Goal: Task Accomplishment & Management: Manage account settings

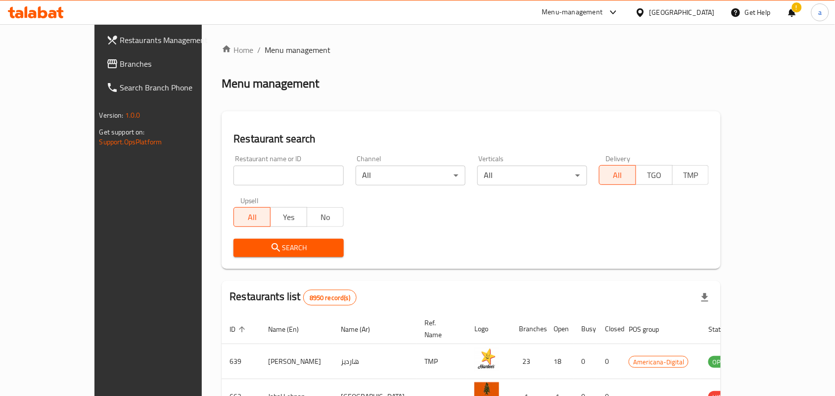
click at [797, 5] on div "!" at bounding box center [792, 12] width 11 height 24
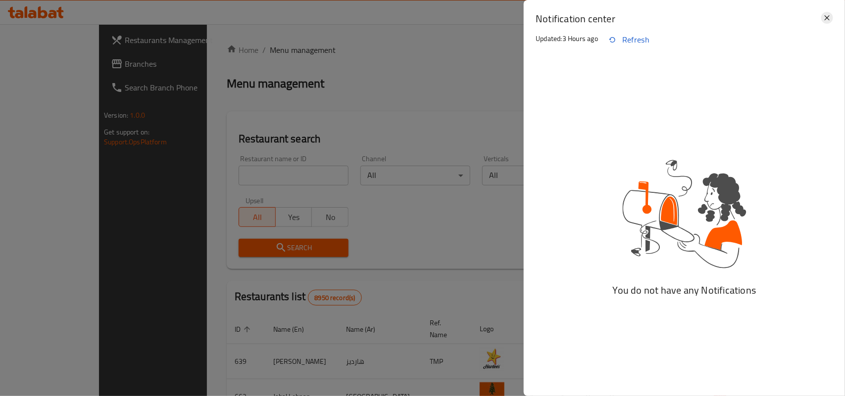
click at [822, 18] on icon at bounding box center [827, 18] width 12 height 12
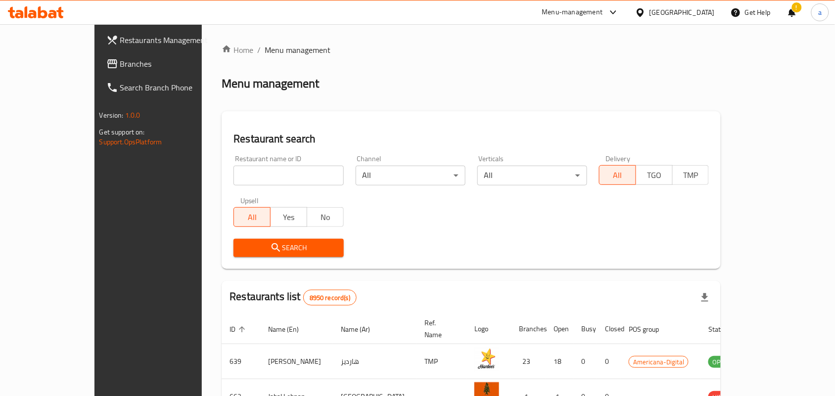
click at [795, 6] on div "!" at bounding box center [792, 12] width 11 height 24
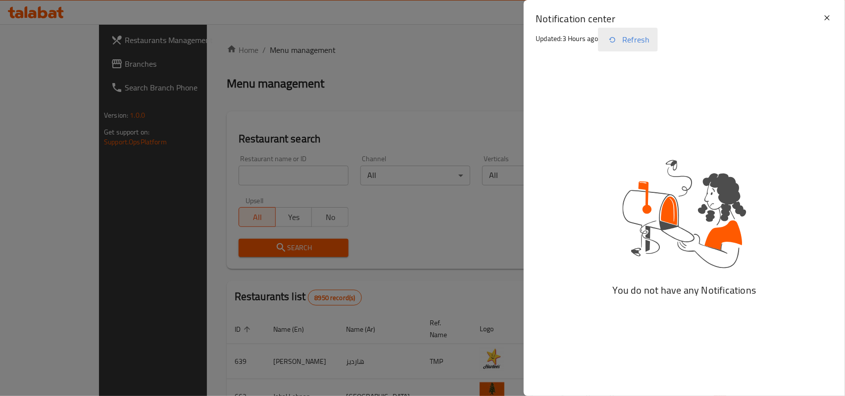
click at [639, 36] on button "Refresh" at bounding box center [628, 40] width 60 height 24
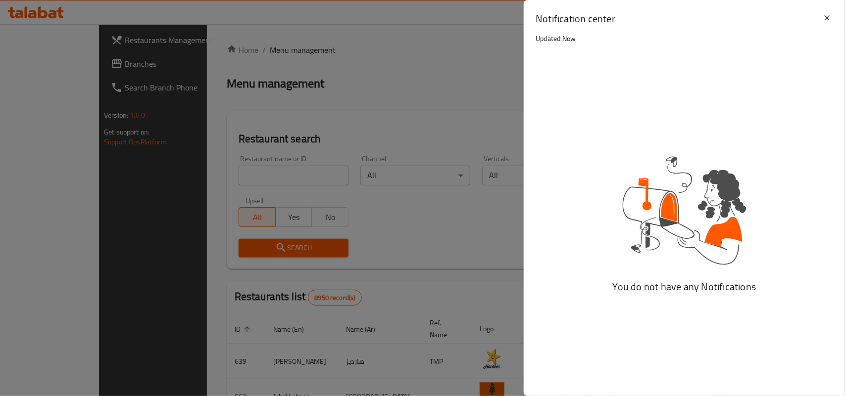
click at [833, 19] on div "Notification center Updated: Now" at bounding box center [684, 30] width 321 height 60
click at [829, 18] on icon at bounding box center [827, 18] width 12 height 12
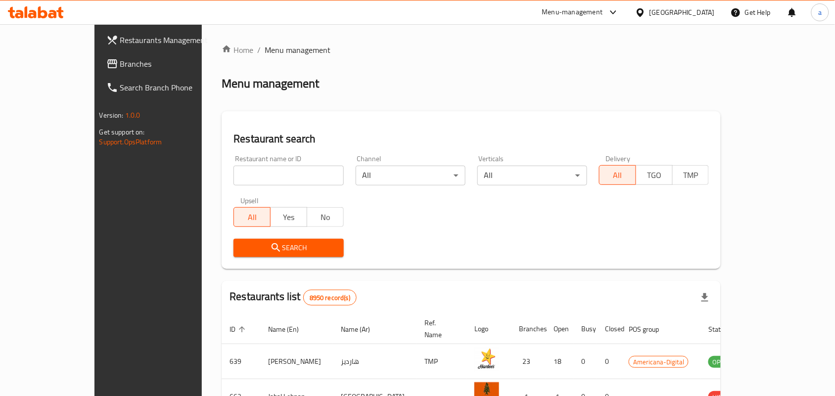
click at [702, 15] on div "[GEOGRAPHIC_DATA]" at bounding box center [682, 12] width 65 height 11
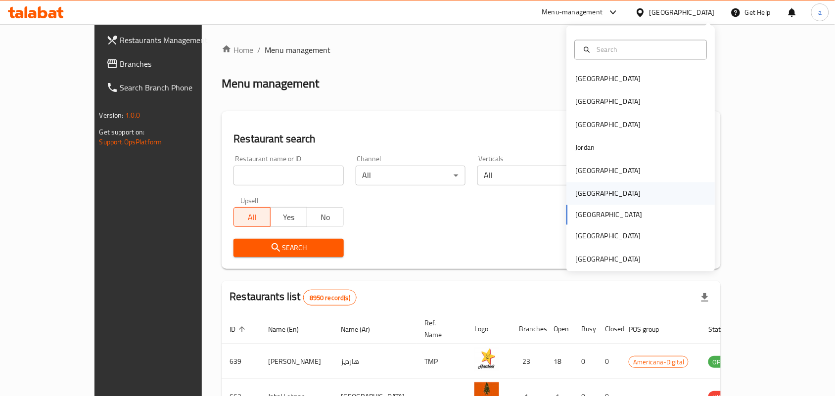
click at [582, 192] on div "[GEOGRAPHIC_DATA]" at bounding box center [608, 194] width 65 height 11
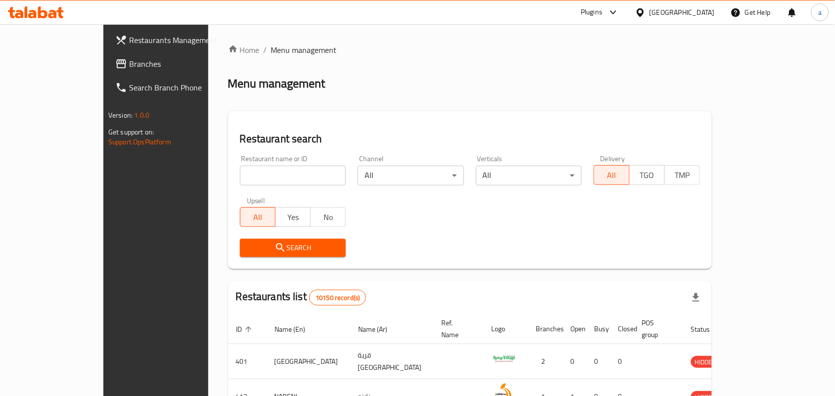
click at [129, 68] on span "Branches" at bounding box center [182, 64] width 106 height 12
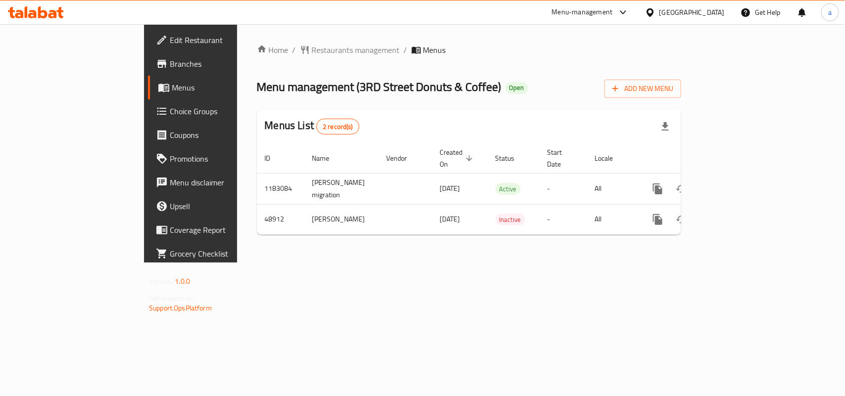
click at [312, 50] on span "Restaurants management" at bounding box center [356, 50] width 88 height 12
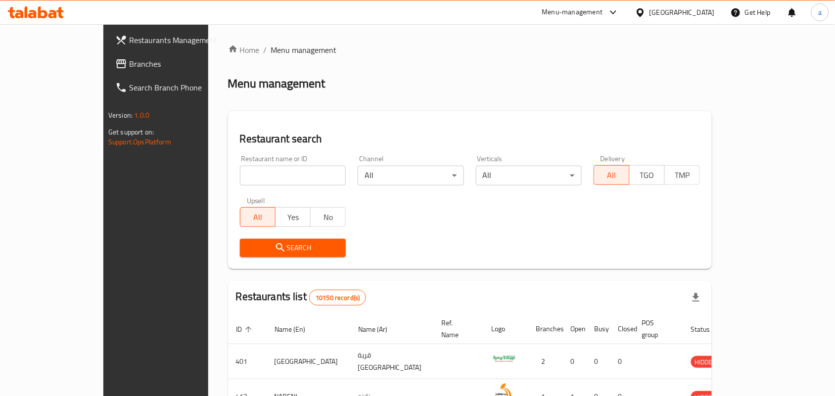
click at [240, 172] on input "search" at bounding box center [293, 176] width 106 height 20
paste input "24681"
type input "24681"
click button "Search" at bounding box center [293, 248] width 106 height 18
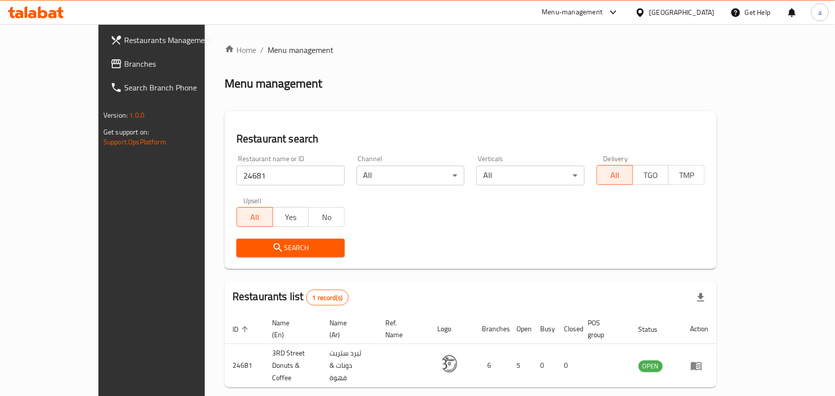
click at [713, 7] on div "Oman" at bounding box center [682, 12] width 65 height 11
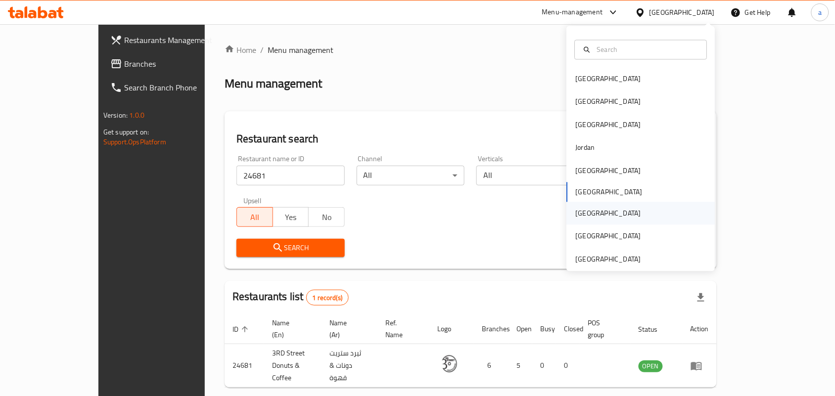
click at [582, 218] on div "[GEOGRAPHIC_DATA]" at bounding box center [608, 213] width 65 height 11
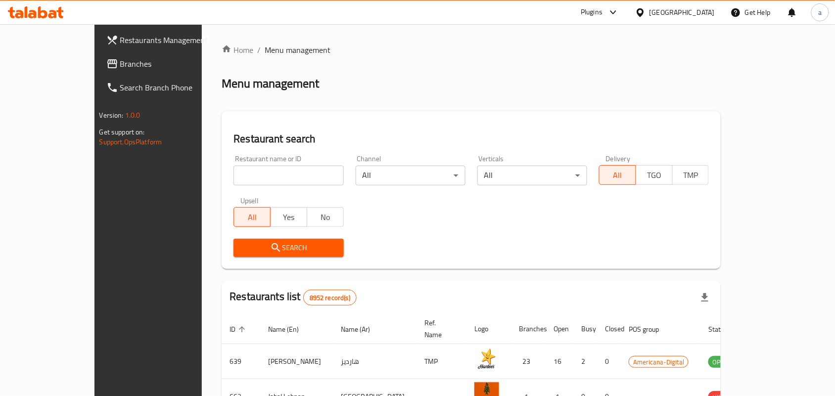
click at [120, 68] on span "Branches" at bounding box center [173, 64] width 106 height 12
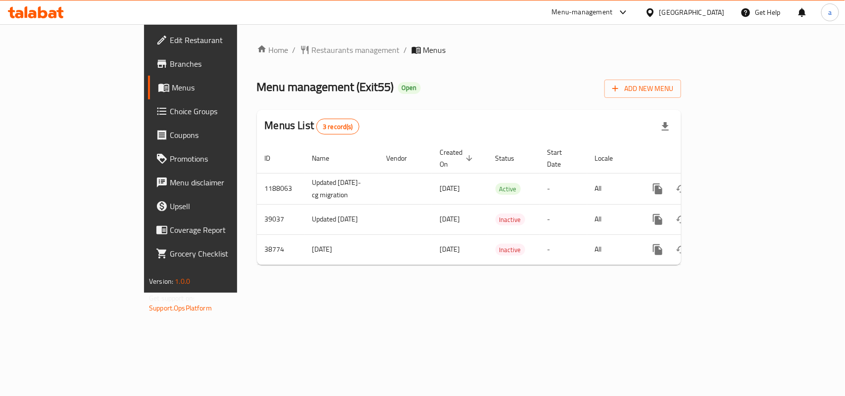
click at [276, 59] on div "Home / Restaurants management / Menus Menu management ( Exit55 ) Open Add New M…" at bounding box center [469, 158] width 424 height 229
click at [312, 49] on span "Restaurants management" at bounding box center [356, 50] width 88 height 12
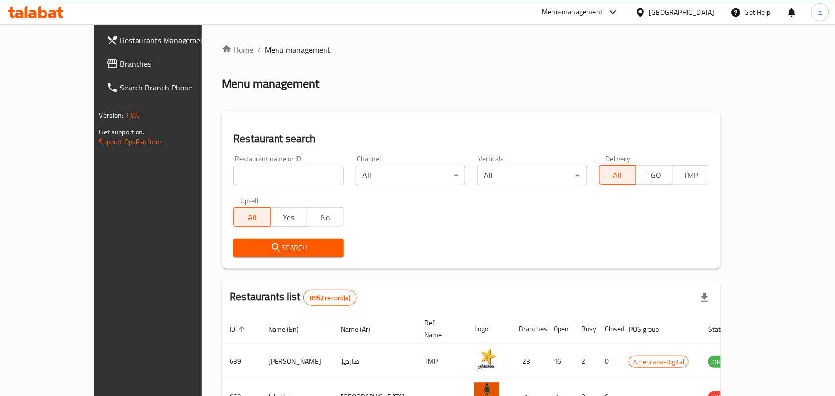
click at [234, 172] on input "search" at bounding box center [289, 176] width 110 height 20
paste input "12563"
type input "12563"
click button "Search" at bounding box center [289, 248] width 110 height 18
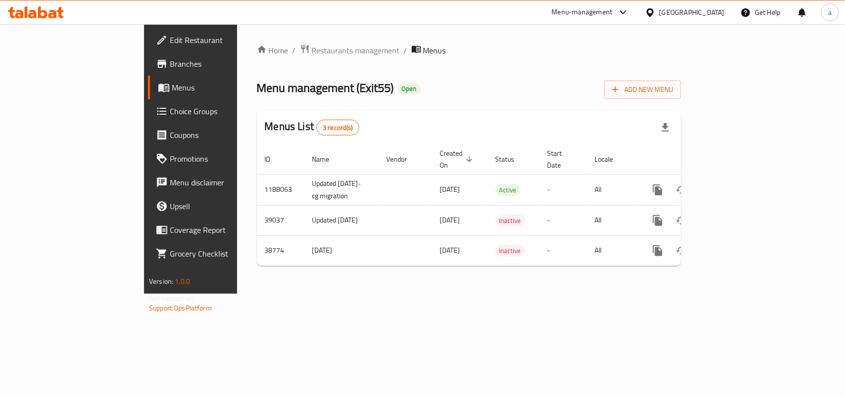
click at [170, 113] on span "Choice Groups" at bounding box center [223, 111] width 107 height 12
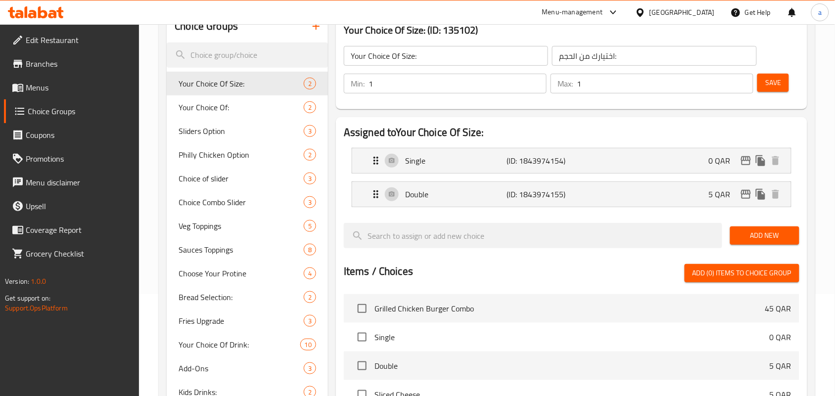
scroll to position [124, 0]
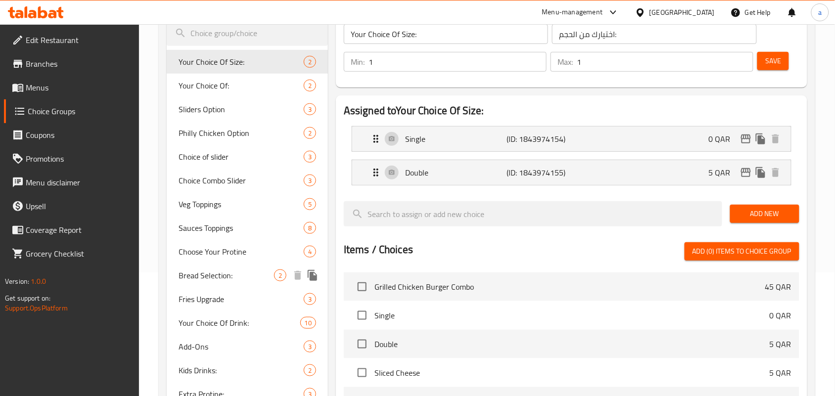
click at [187, 270] on span "Bread Selection:" at bounding box center [227, 276] width 96 height 12
type input "Bread Selection:"
type input "اختيار الخبز:"
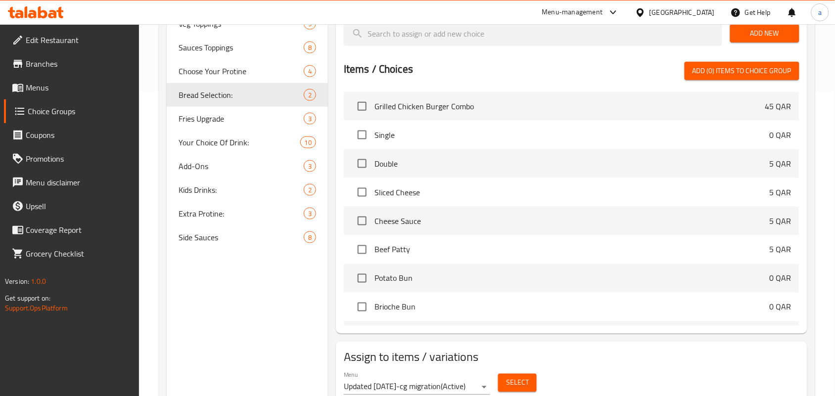
scroll to position [309, 0]
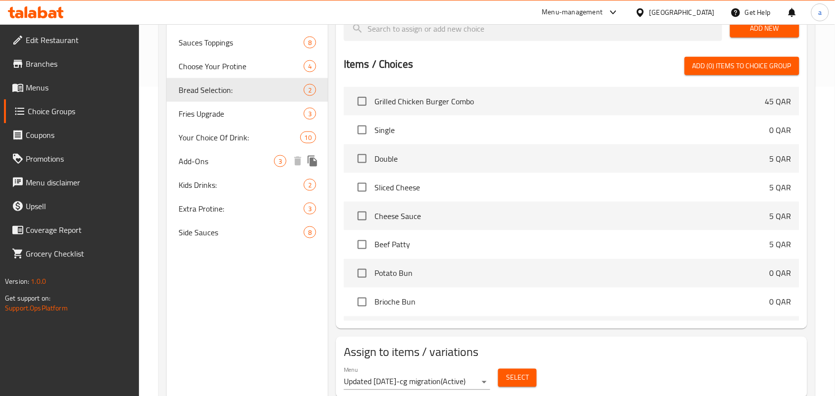
click at [211, 164] on span "Add-Ons" at bounding box center [227, 161] width 96 height 12
type input "Add-Ons"
type input "إضافات"
type input "0"
type input "3"
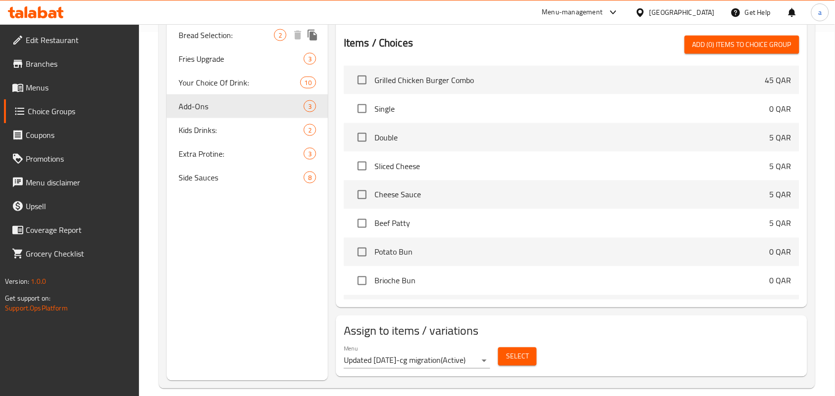
scroll to position [371, 0]
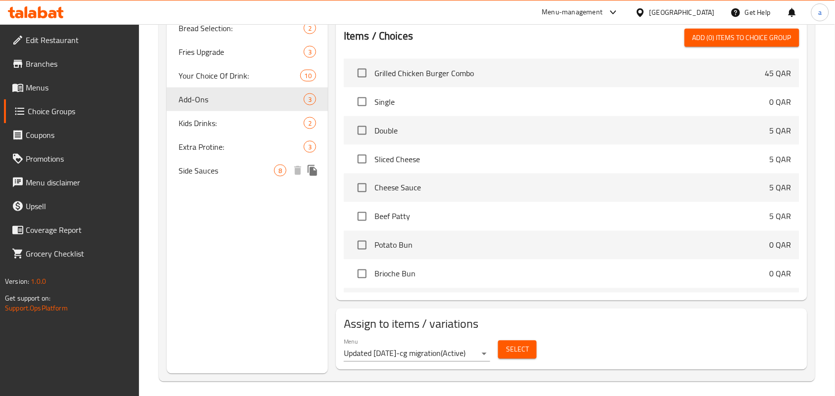
click at [214, 172] on span "Side Sauces" at bounding box center [227, 171] width 96 height 12
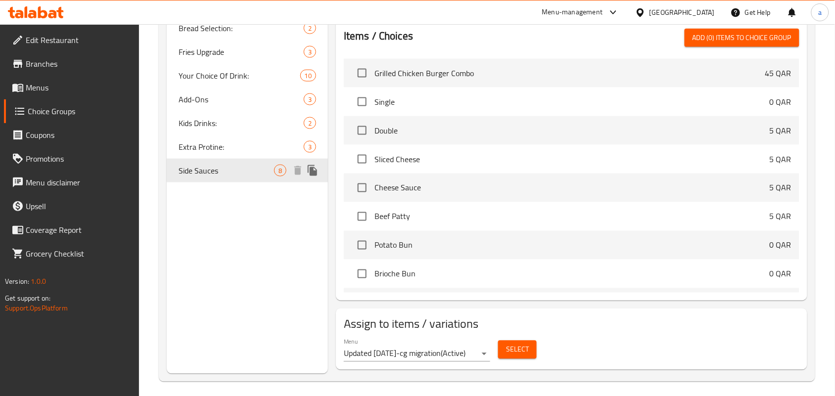
type input "Side Sauces"
type input "صوصات الجانب"
type input "8"
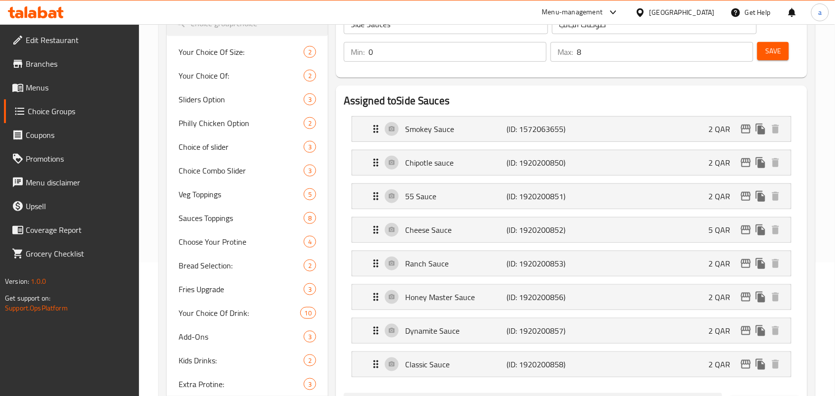
scroll to position [309, 0]
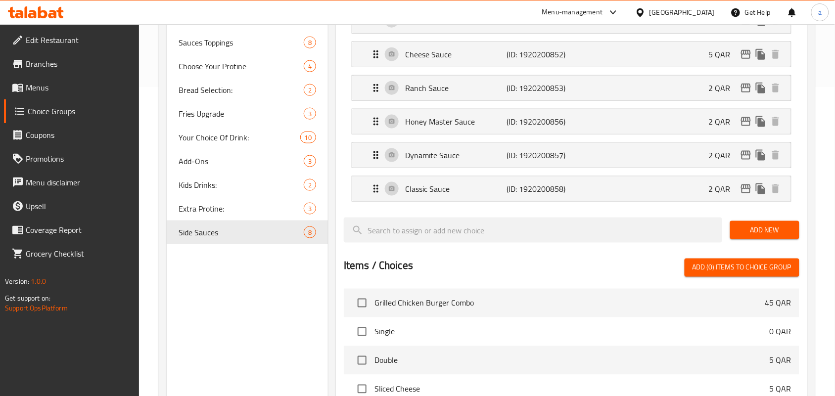
click at [650, 11] on div at bounding box center [642, 12] width 14 height 11
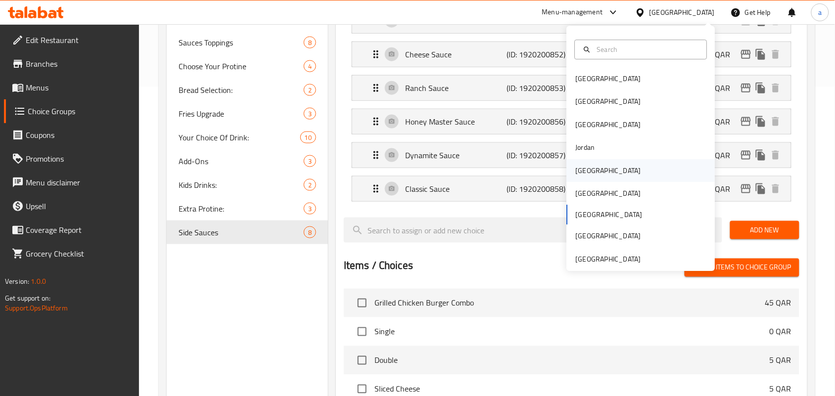
click at [584, 176] on div "[GEOGRAPHIC_DATA]" at bounding box center [608, 170] width 65 height 11
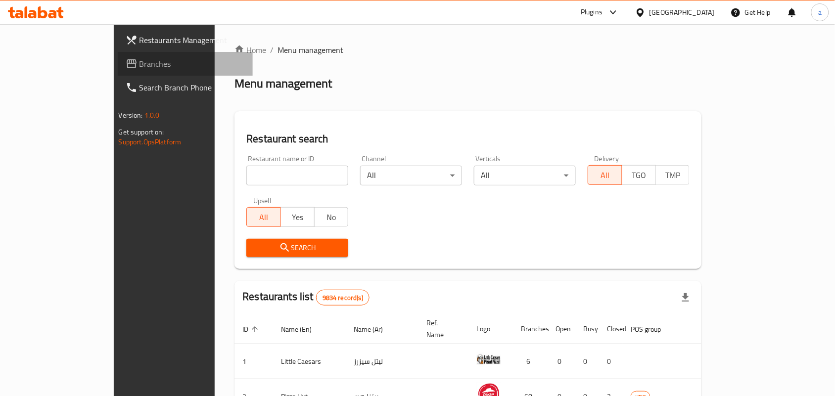
click at [140, 59] on span "Branches" at bounding box center [193, 64] width 106 height 12
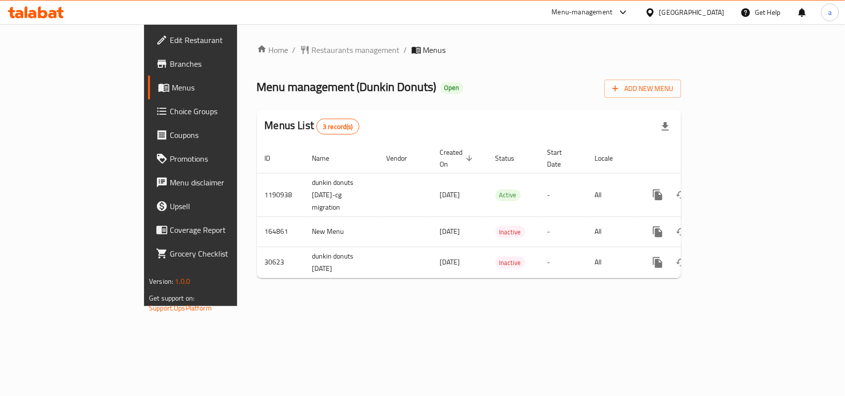
click at [312, 52] on span "Restaurants management" at bounding box center [356, 50] width 88 height 12
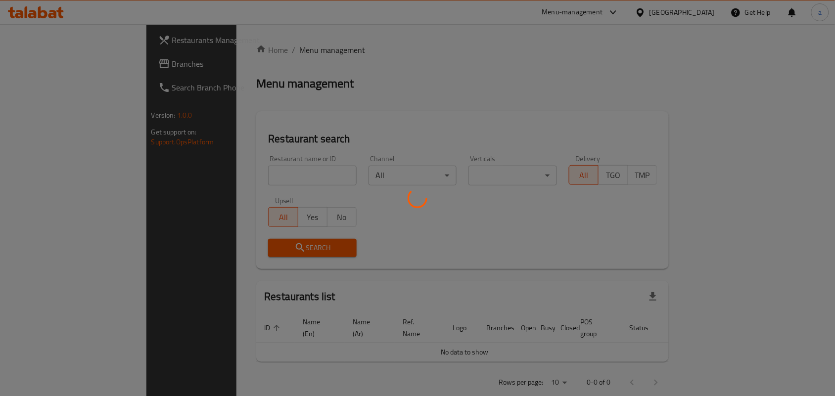
click at [242, 173] on div at bounding box center [417, 198] width 835 height 396
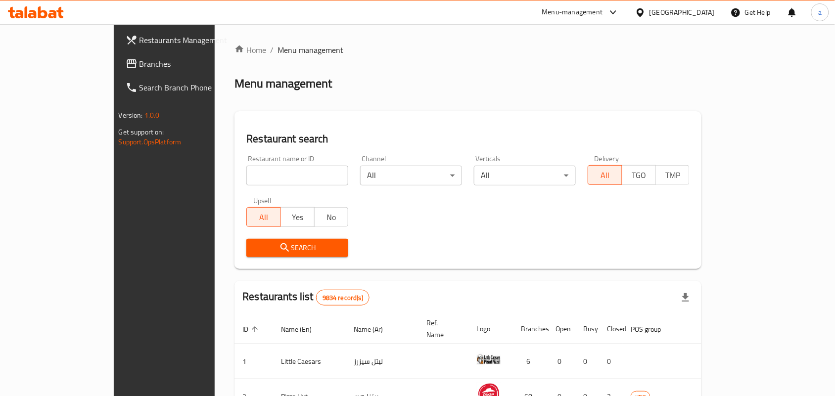
click at [246, 175] on input "search" at bounding box center [297, 176] width 102 height 20
paste input "8527"
type input "8527"
click button "Search" at bounding box center [297, 248] width 102 height 18
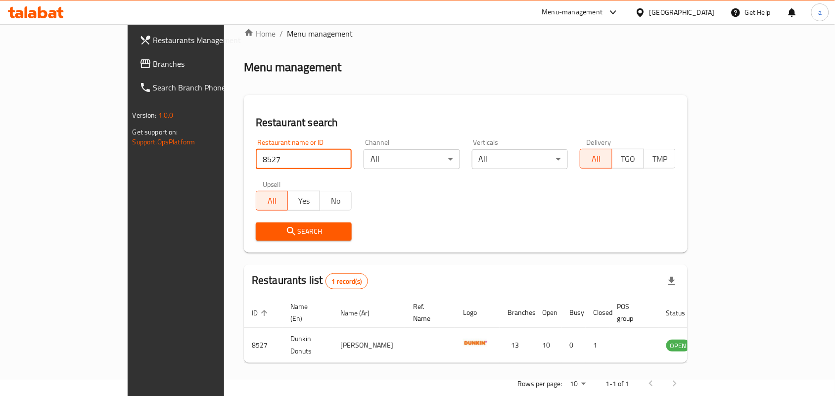
scroll to position [26, 0]
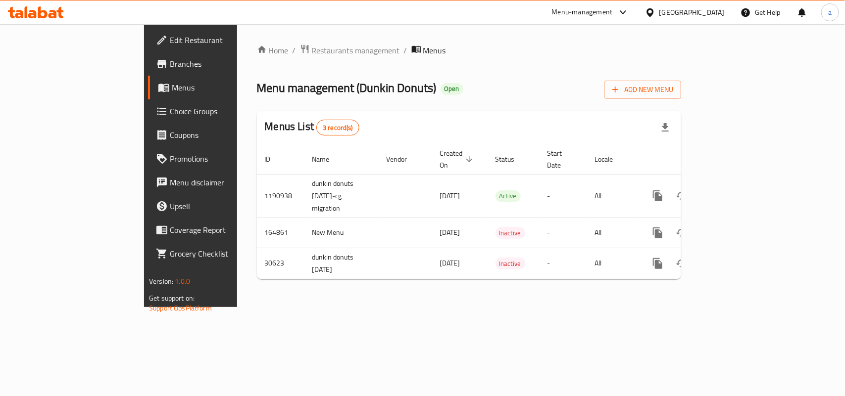
click at [170, 116] on span "Choice Groups" at bounding box center [223, 111] width 107 height 12
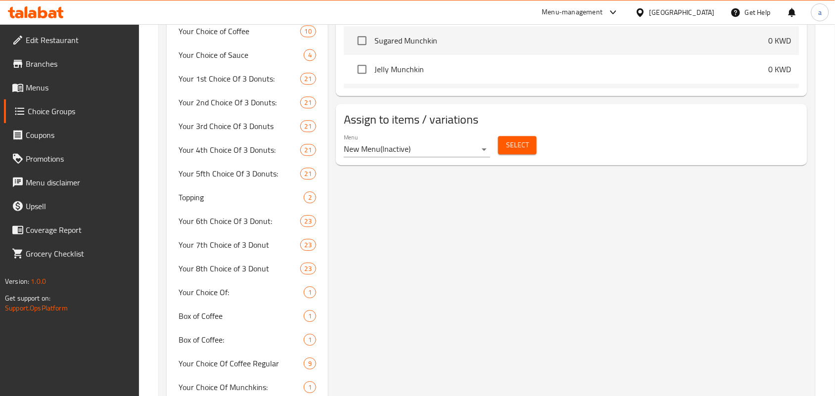
scroll to position [680, 0]
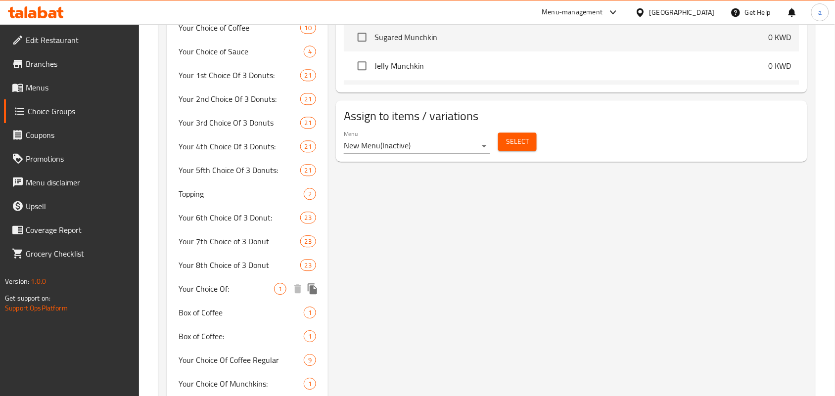
click at [201, 291] on span "Your Choice Of:" at bounding box center [227, 289] width 96 height 12
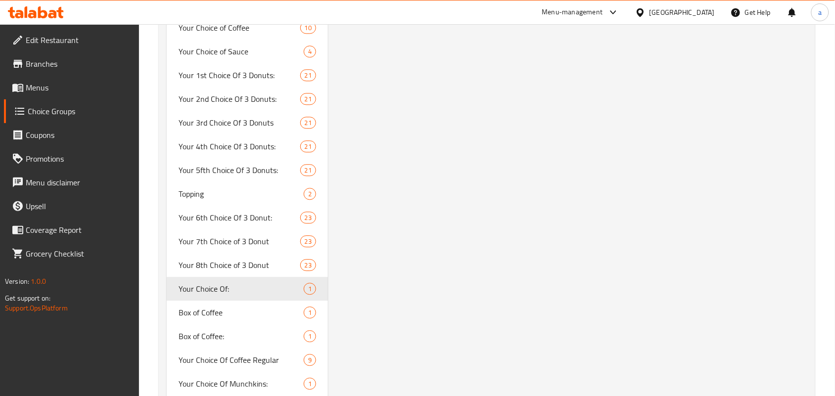
type input "Your Choice Of:"
type input "اختيارك من:"
type input "1"
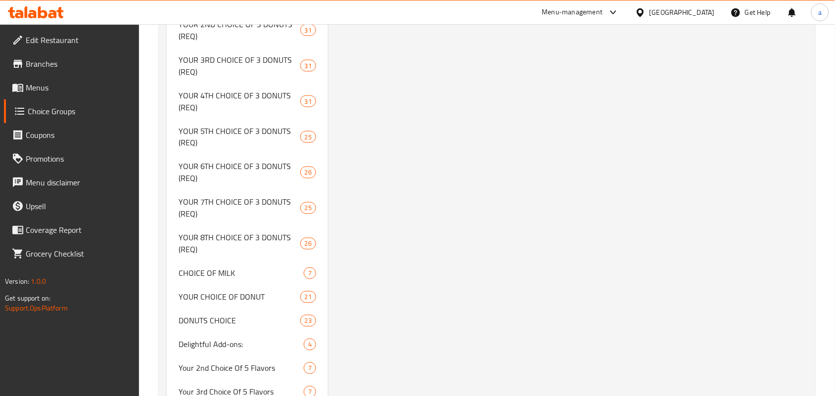
scroll to position [1546, 0]
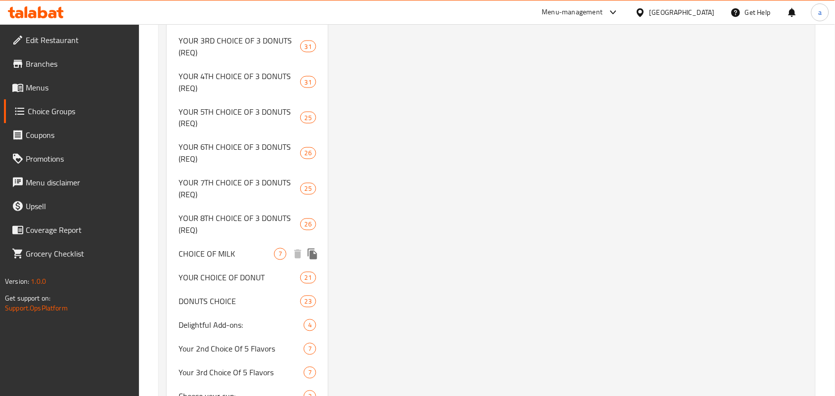
click at [192, 248] on span "CHOICE OF MILK" at bounding box center [227, 254] width 96 height 12
type input "CHOICE OF MILK"
type input "اختيار الحليب"
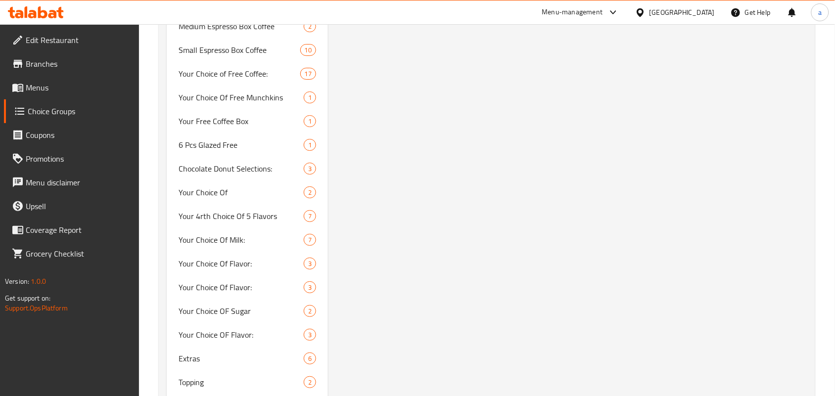
scroll to position [2103, 0]
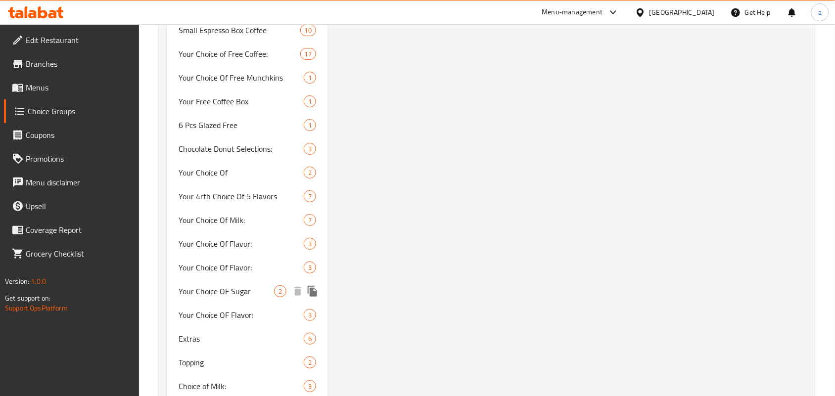
click at [195, 286] on span "Your Choice OF Sugar" at bounding box center [227, 292] width 96 height 12
type input "Your Choice OF Sugar"
type input "إختيارك من السكر"
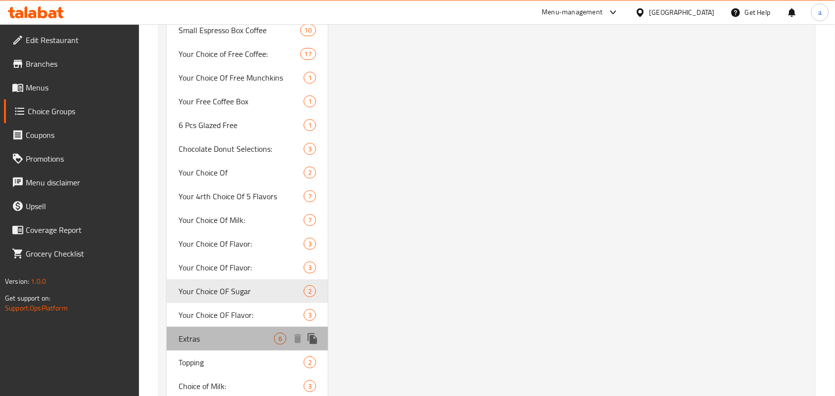
click at [231, 339] on span "Extras" at bounding box center [227, 339] width 96 height 12
type input "Extras"
type input "إضافات"
type input "0"
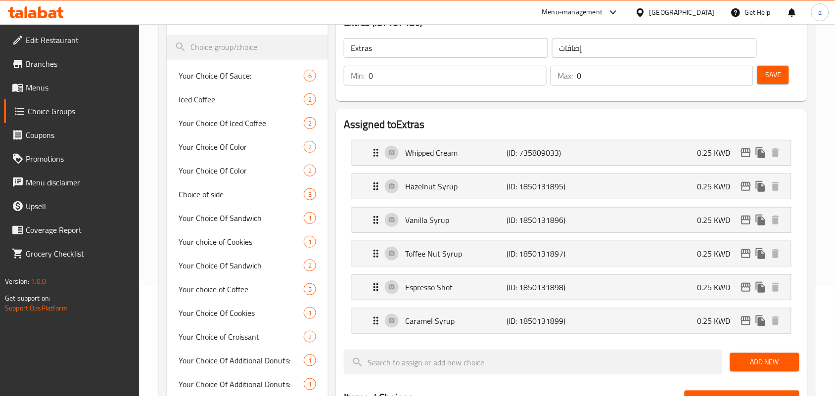
scroll to position [0, 0]
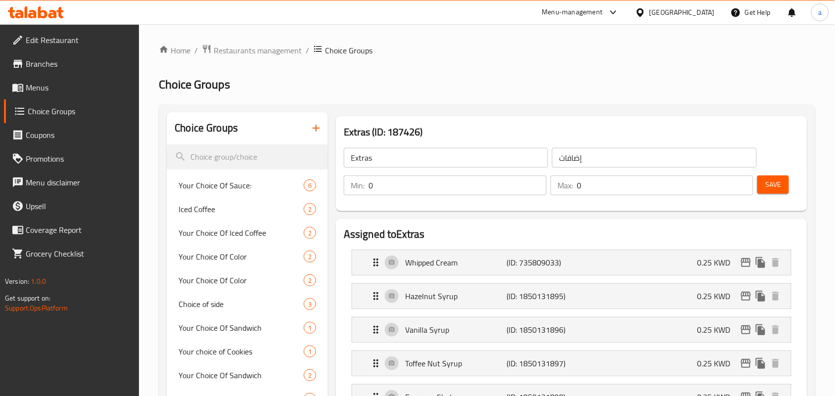
click at [714, 15] on div "Kuwait" at bounding box center [682, 12] width 65 height 11
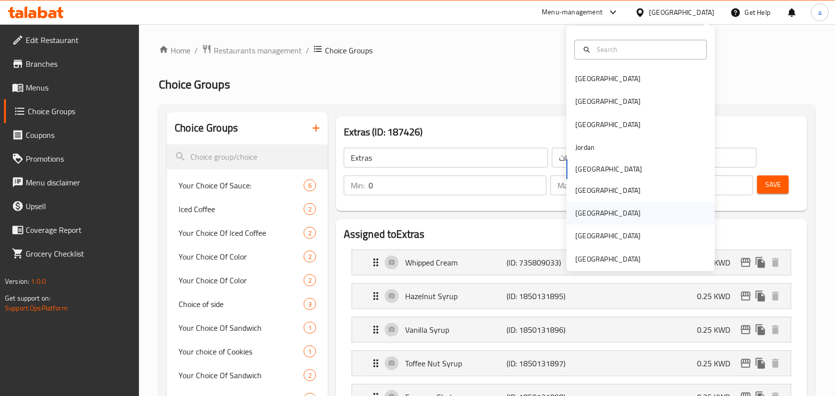
click at [589, 218] on div "Qatar" at bounding box center [608, 213] width 81 height 23
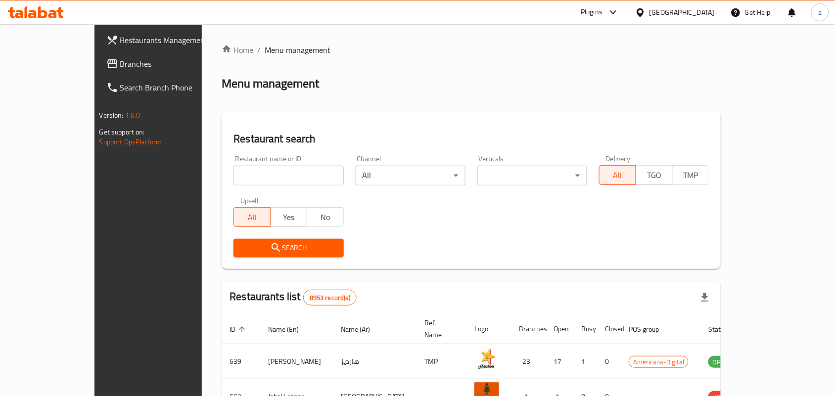
click at [120, 64] on span "Branches" at bounding box center [173, 64] width 106 height 12
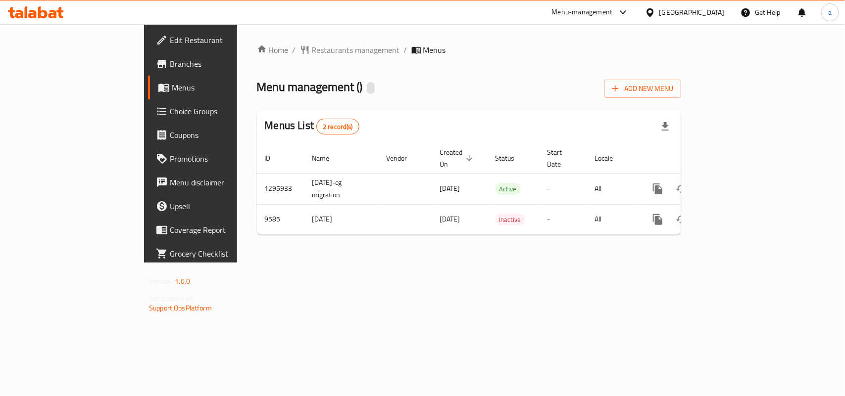
click at [312, 52] on span "Restaurants management" at bounding box center [356, 50] width 88 height 12
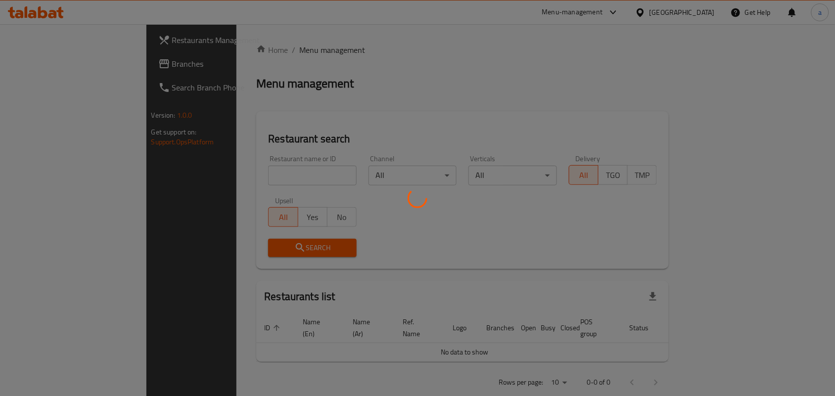
click at [214, 177] on div at bounding box center [417, 198] width 835 height 396
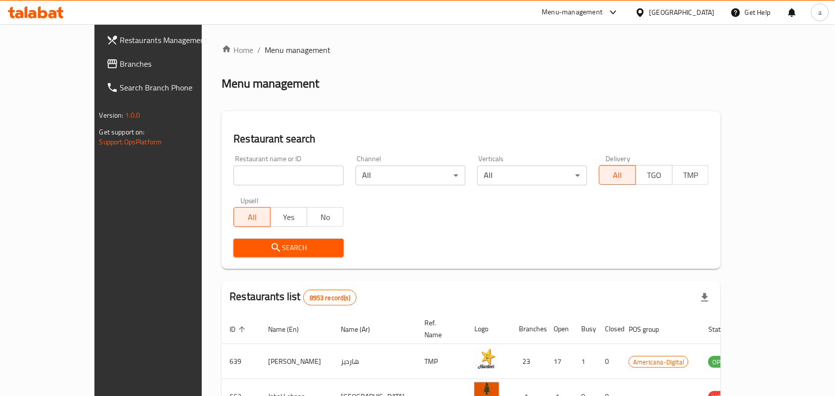
click at [234, 172] on input "search" at bounding box center [289, 176] width 110 height 20
paste input "5805"
type input "5805"
click button "Search" at bounding box center [289, 248] width 110 height 18
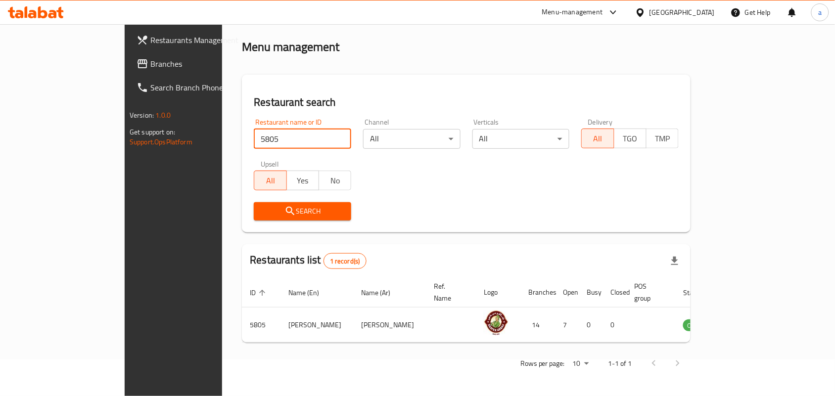
scroll to position [26, 0]
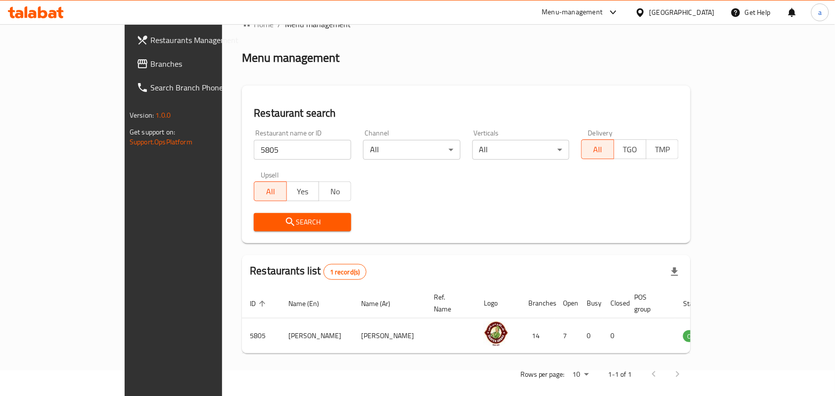
click at [694, 6] on div "[GEOGRAPHIC_DATA]" at bounding box center [675, 12] width 96 height 24
click at [711, 7] on div "[GEOGRAPHIC_DATA]" at bounding box center [682, 12] width 65 height 11
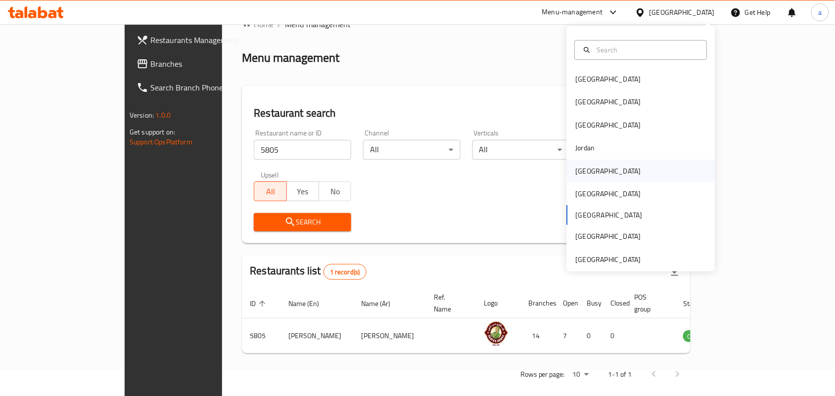
click at [600, 165] on div "[GEOGRAPHIC_DATA]" at bounding box center [641, 171] width 148 height 23
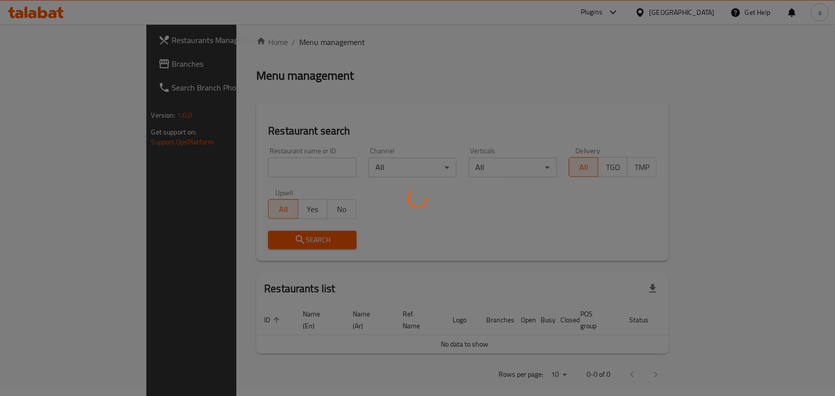
scroll to position [26, 0]
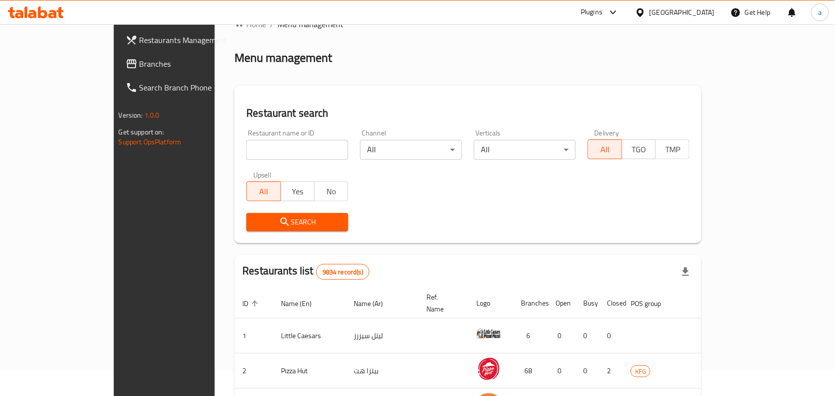
drag, startPoint x: 51, startPoint y: 64, endPoint x: 42, endPoint y: 66, distance: 9.0
click at [140, 64] on span "Branches" at bounding box center [193, 64] width 106 height 12
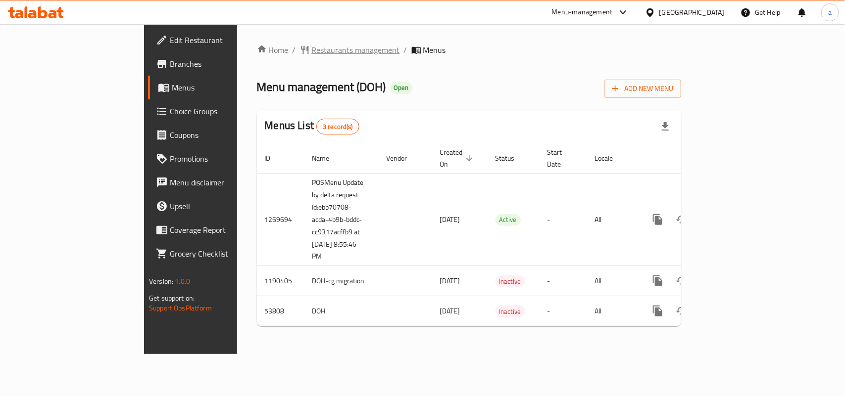
click at [312, 44] on span "Restaurants management" at bounding box center [356, 50] width 88 height 12
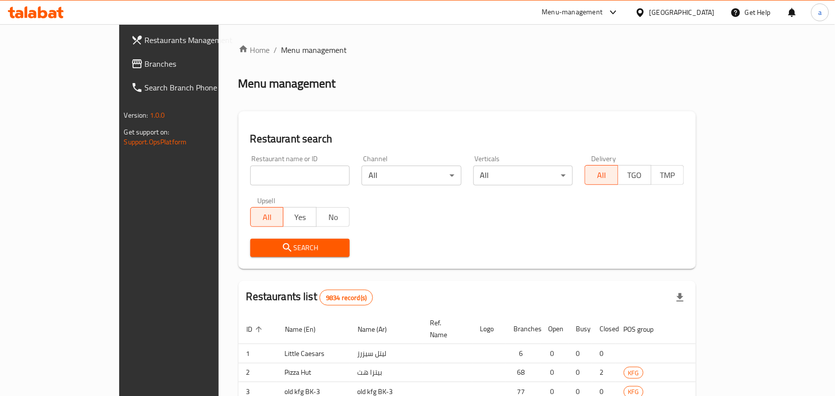
click at [211, 179] on div at bounding box center [417, 198] width 835 height 396
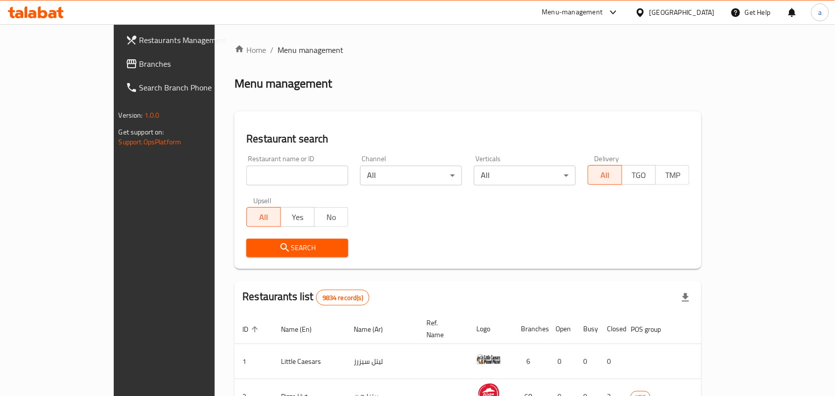
click at [246, 179] on input "search" at bounding box center [297, 176] width 102 height 20
paste input "26640"
type input "26640"
click button "Search" at bounding box center [297, 248] width 102 height 18
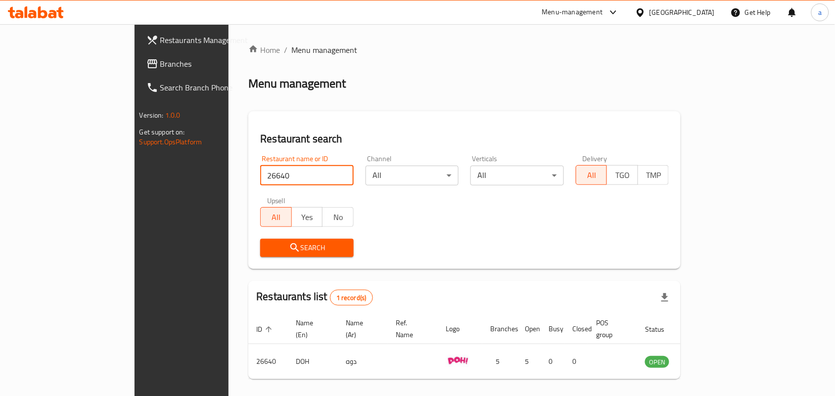
scroll to position [26, 0]
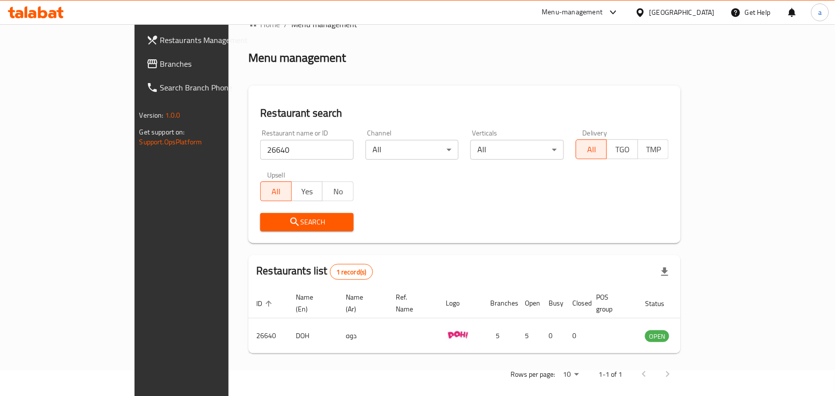
click at [421, 201] on div "Restaurant name or ID 26640 Restaurant name or ID Channel All ​ Verticals All ​…" at bounding box center [464, 181] width 421 height 114
click at [699, 16] on div "[GEOGRAPHIC_DATA]" at bounding box center [682, 12] width 65 height 11
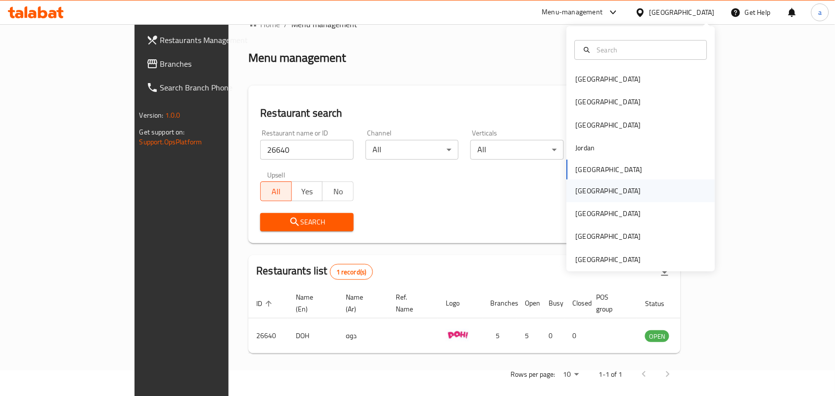
click at [580, 198] on div "[GEOGRAPHIC_DATA]" at bounding box center [608, 191] width 81 height 23
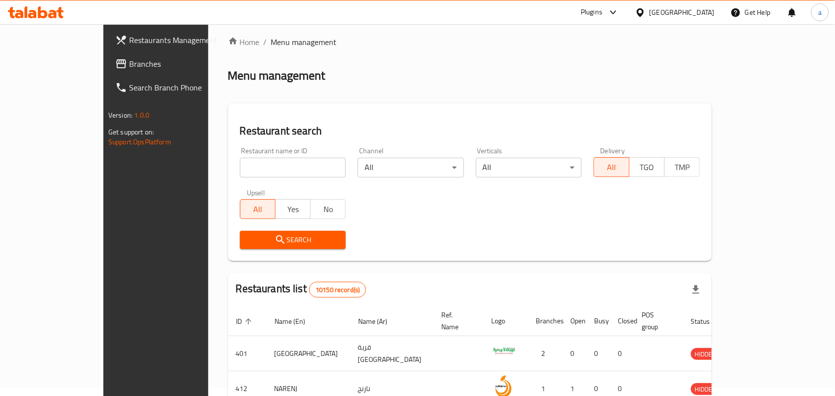
scroll to position [26, 0]
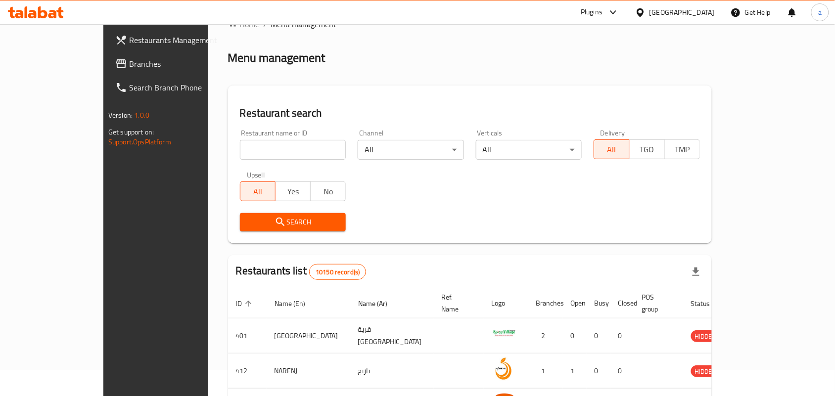
click at [129, 62] on span "Branches" at bounding box center [182, 64] width 106 height 12
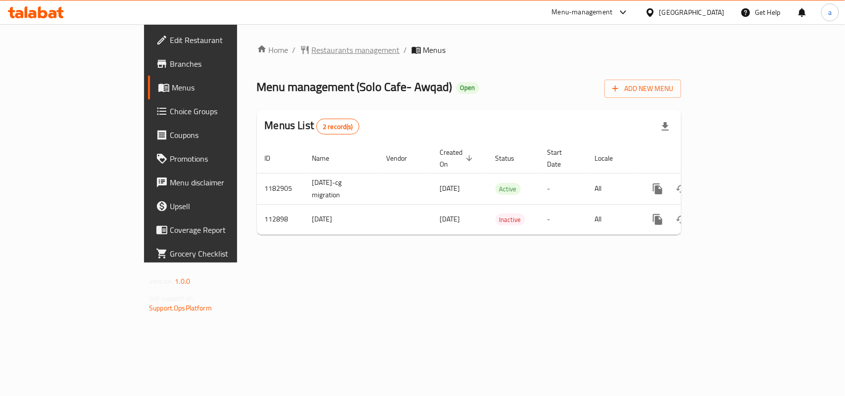
click at [312, 52] on span "Restaurants management" at bounding box center [356, 50] width 88 height 12
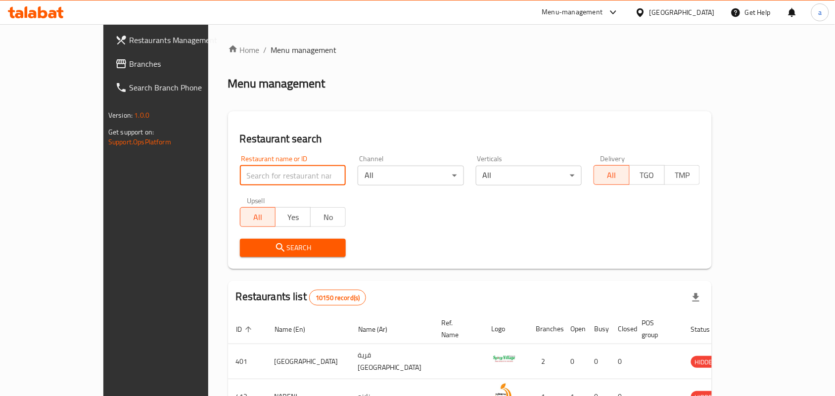
click at [240, 174] on input "search" at bounding box center [293, 176] width 106 height 20
paste input "605025"
type input "605025"
click button "Search" at bounding box center [293, 248] width 106 height 18
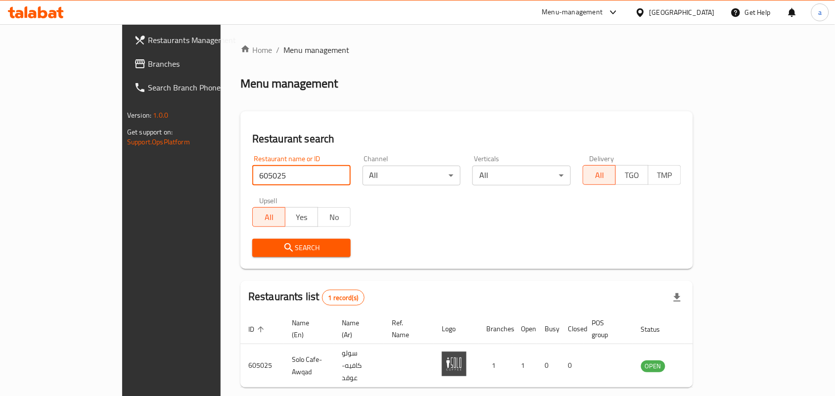
scroll to position [26, 0]
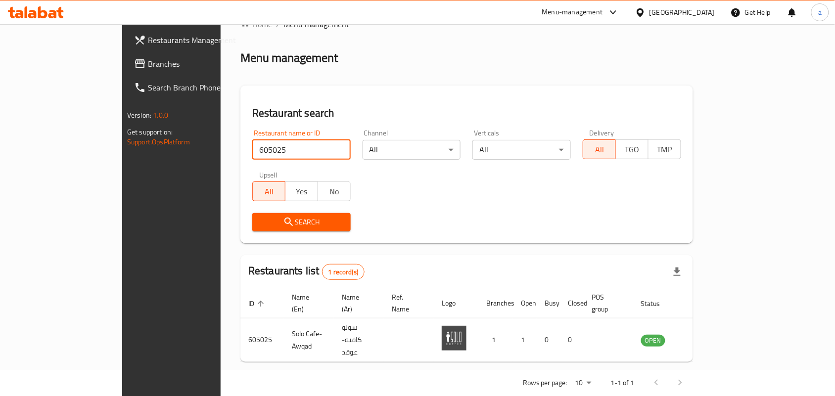
click at [715, 17] on div "[GEOGRAPHIC_DATA]" at bounding box center [682, 12] width 65 height 11
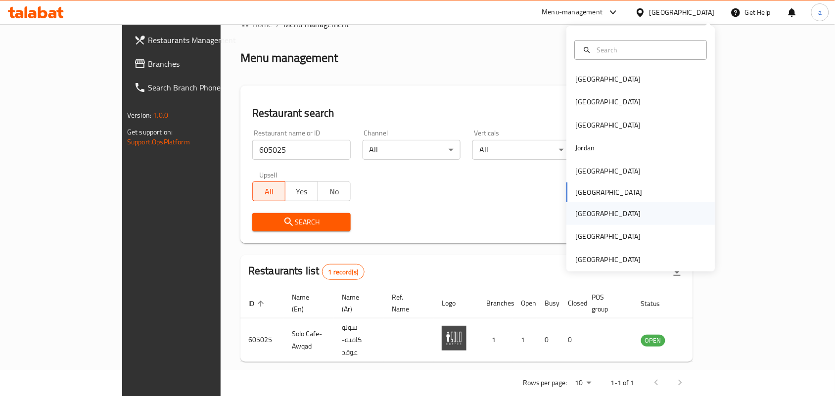
click at [586, 214] on div "[GEOGRAPHIC_DATA]" at bounding box center [608, 213] width 81 height 23
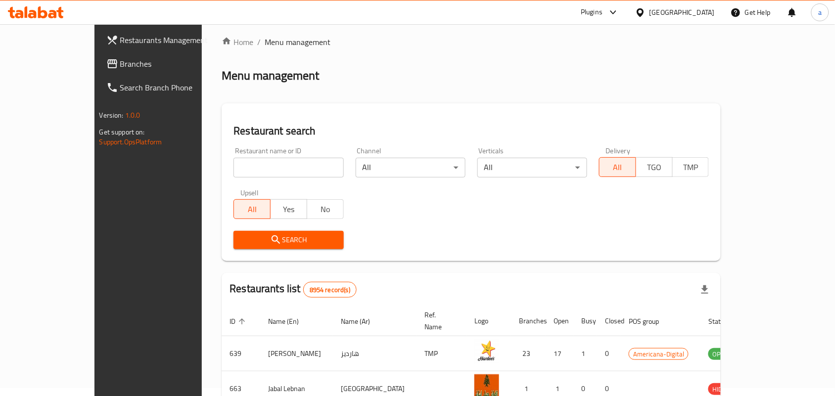
scroll to position [26, 0]
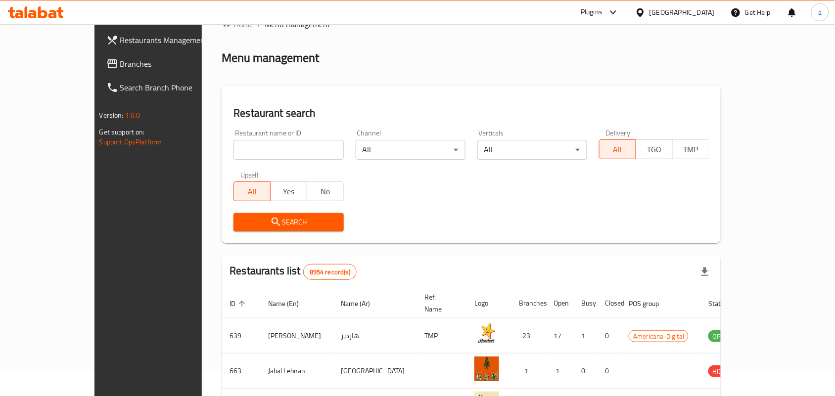
click at [120, 67] on span "Branches" at bounding box center [173, 64] width 106 height 12
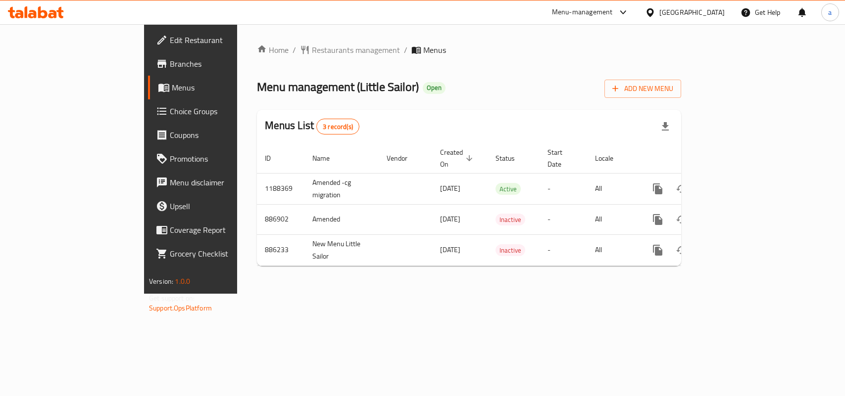
click at [312, 50] on span "Restaurants management" at bounding box center [356, 50] width 88 height 12
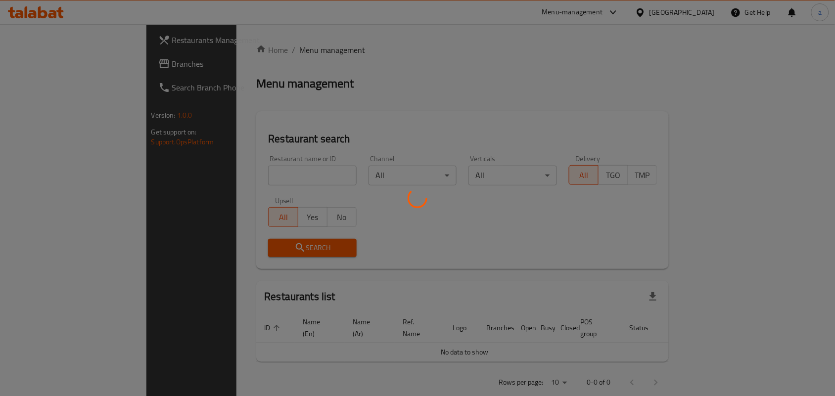
click at [230, 168] on div at bounding box center [417, 198] width 835 height 396
click at [233, 173] on div at bounding box center [417, 198] width 835 height 396
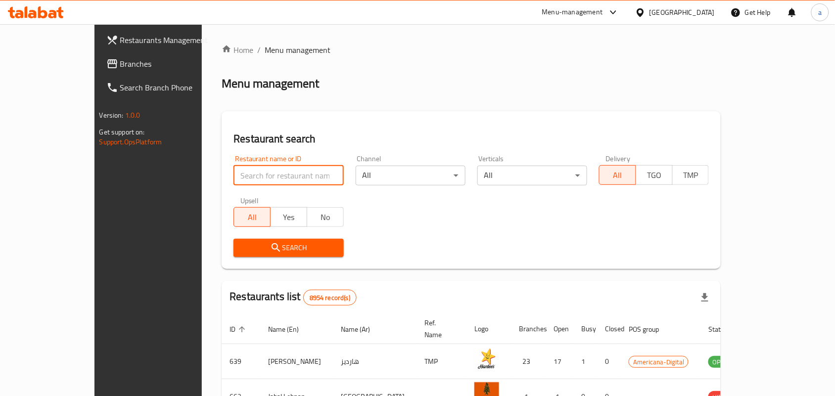
click at [234, 173] on input "search" at bounding box center [289, 176] width 110 height 20
paste input "2945"
type input "2945"
click button "Search" at bounding box center [289, 248] width 110 height 18
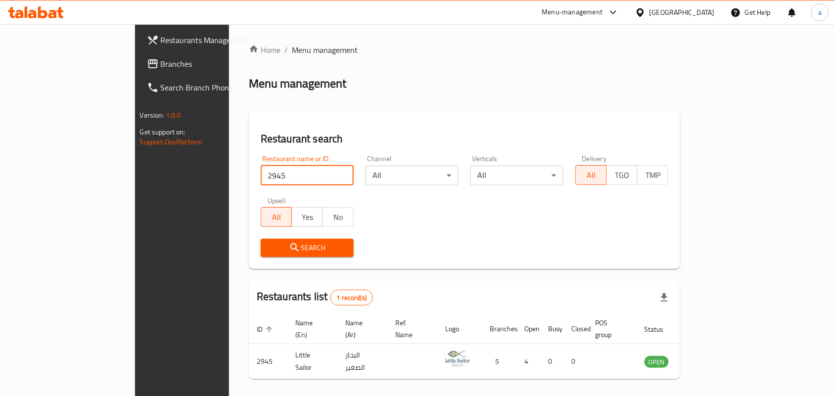
click at [716, 13] on div "Qatar" at bounding box center [675, 12] width 96 height 24
click at [704, 19] on div "Qatar" at bounding box center [675, 12] width 96 height 24
click at [703, 14] on div "Qatar" at bounding box center [682, 12] width 65 height 11
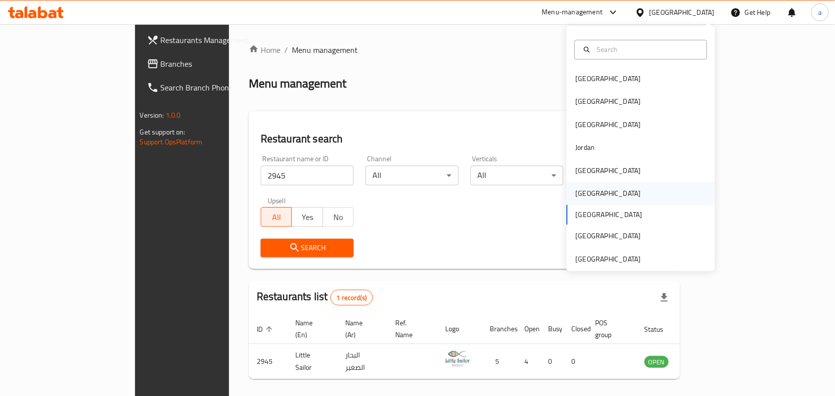
click at [585, 191] on div "Oman" at bounding box center [608, 194] width 81 height 23
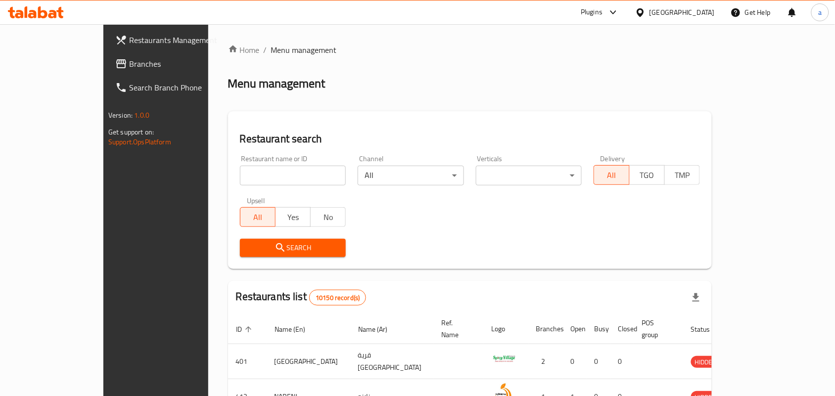
click at [129, 64] on span "Branches" at bounding box center [182, 64] width 106 height 12
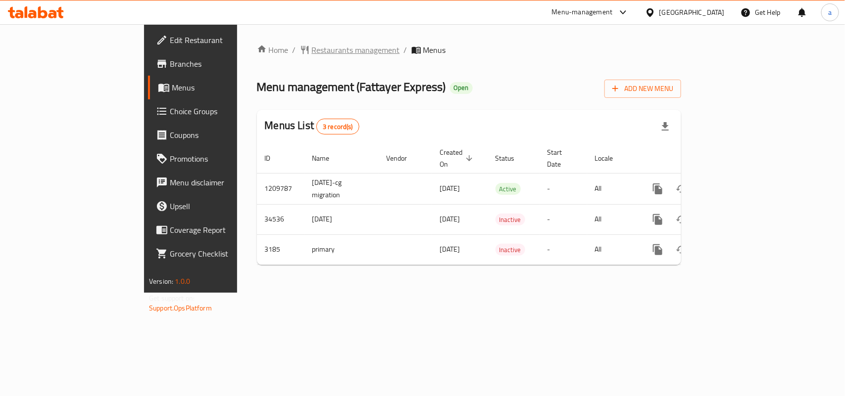
click at [312, 50] on span "Restaurants management" at bounding box center [356, 50] width 88 height 12
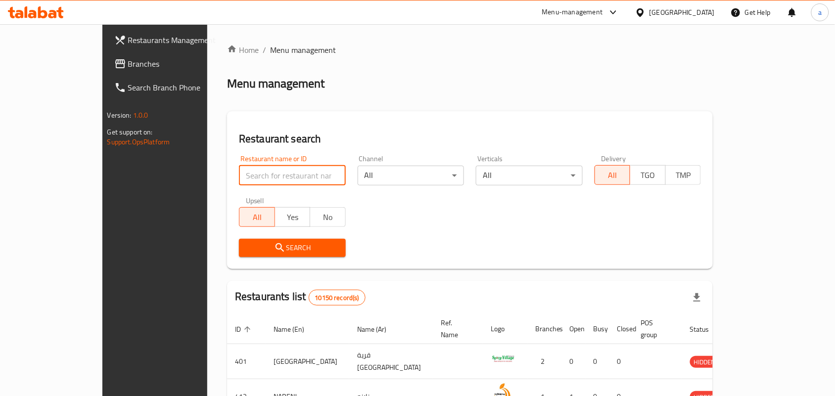
click at [239, 177] on input "search" at bounding box center [292, 176] width 107 height 20
paste input "2109"
type input "2109"
click button "Search" at bounding box center [292, 248] width 107 height 18
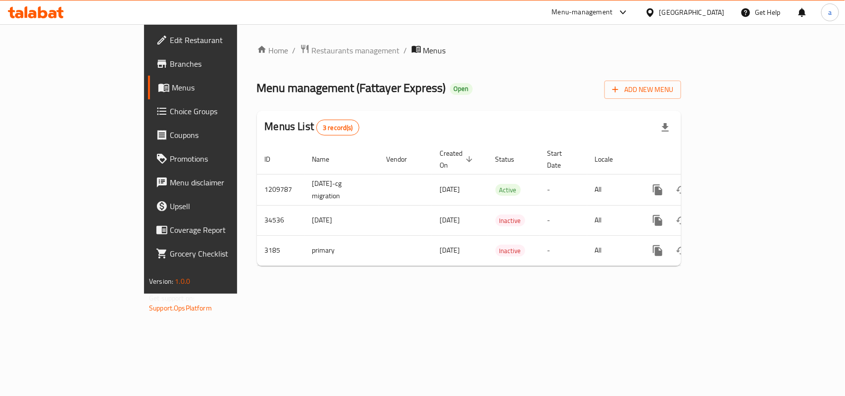
click at [148, 101] on link "Choice Groups" at bounding box center [216, 111] width 137 height 24
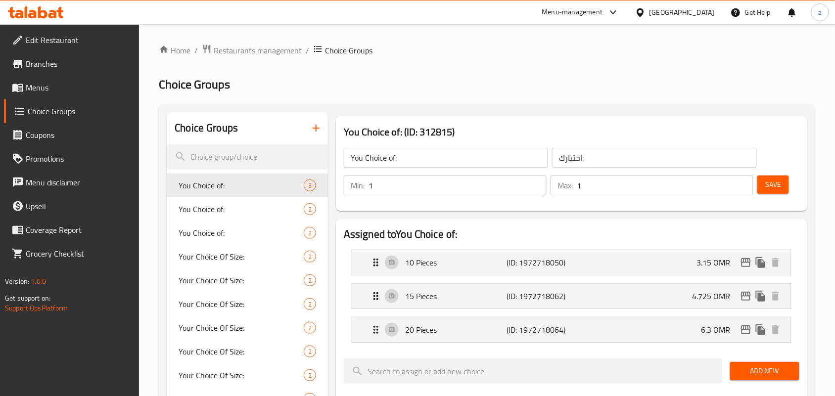
click at [201, 255] on div at bounding box center [417, 198] width 835 height 396
click at [201, 255] on span "Your Choice Of Size:" at bounding box center [241, 257] width 125 height 12
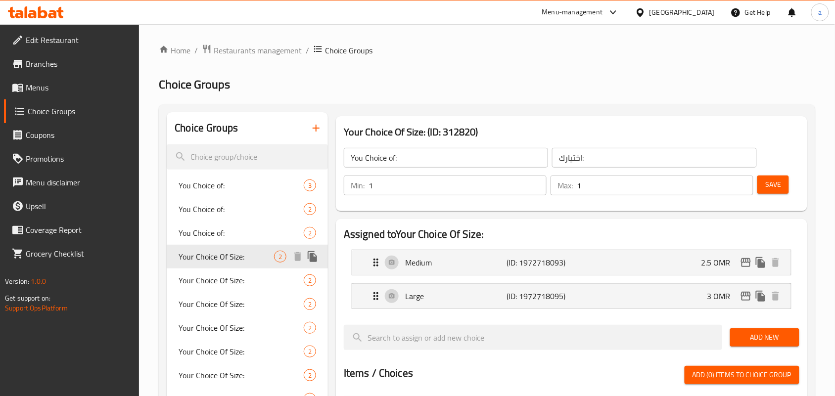
type input "Your Choice Of Size:"
type input "إختيارك من الحجم:"
click at [228, 291] on div "Your Choice Of Size: 2" at bounding box center [247, 281] width 161 height 24
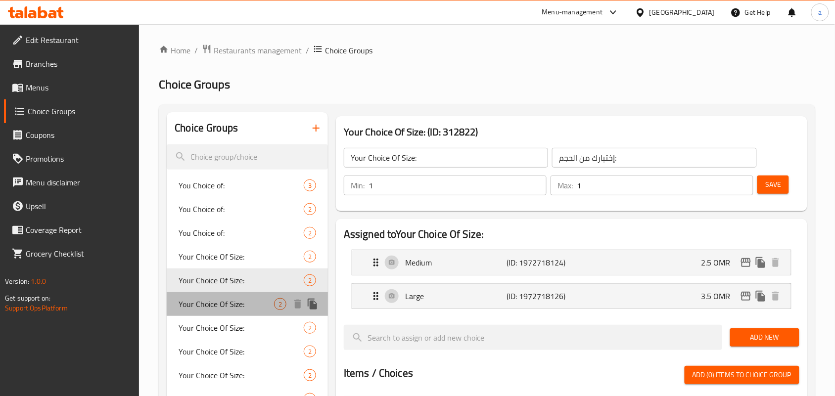
click at [219, 302] on span "Your Choice Of Size:" at bounding box center [227, 304] width 96 height 12
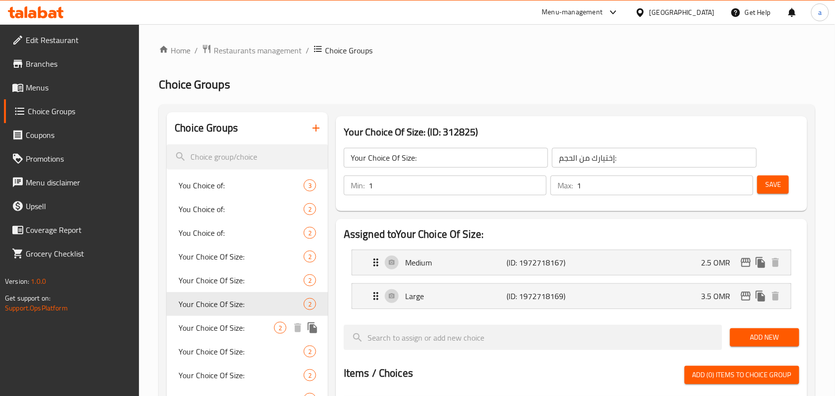
click at [222, 326] on span "Your Choice Of Size:" at bounding box center [227, 328] width 96 height 12
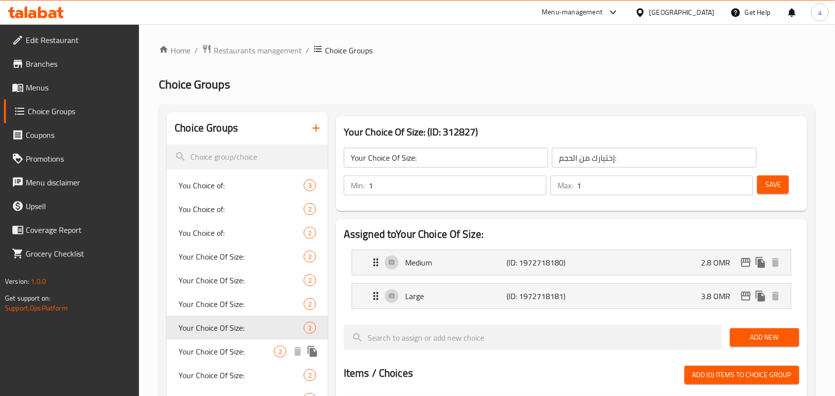
click at [232, 354] on span "Your Choice Of Size:" at bounding box center [227, 352] width 96 height 12
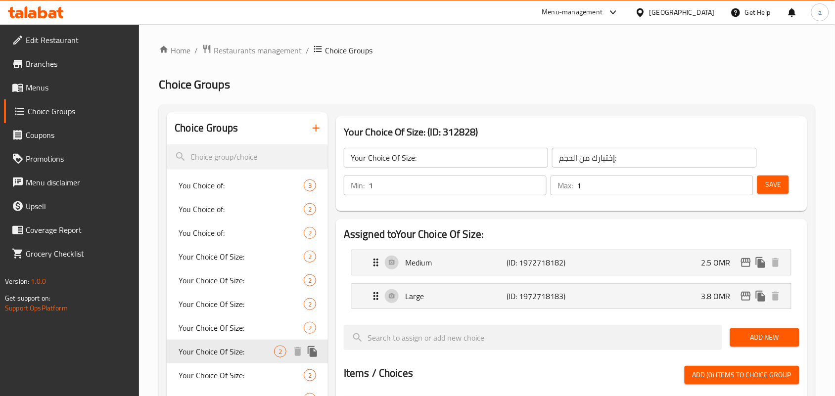
scroll to position [62, 0]
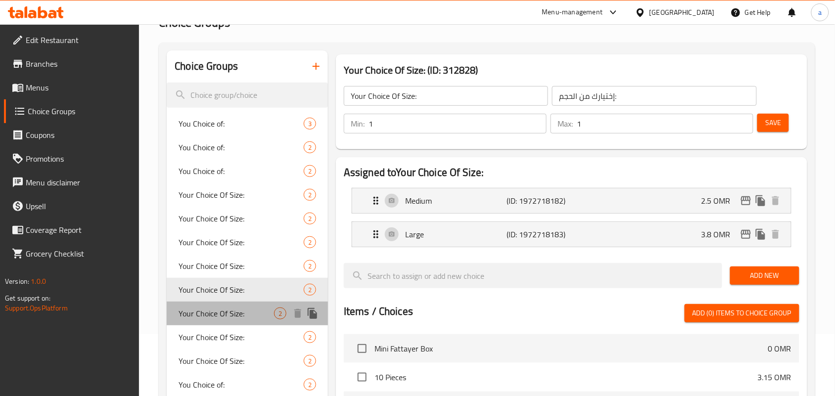
click at [204, 322] on div "Your Choice Of Size: 2" at bounding box center [247, 314] width 161 height 24
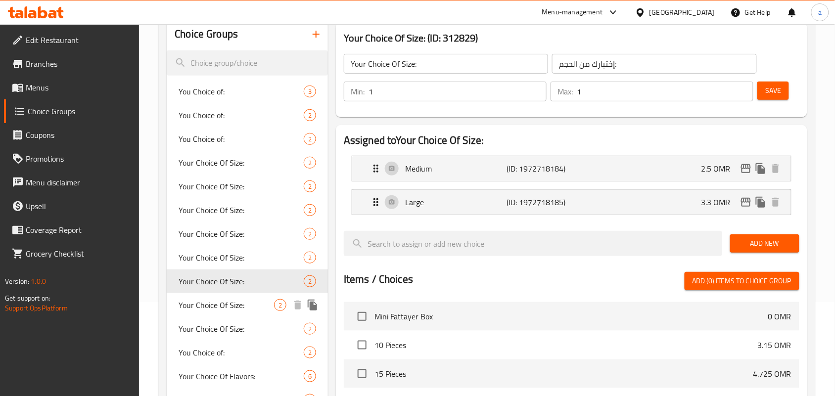
scroll to position [124, 0]
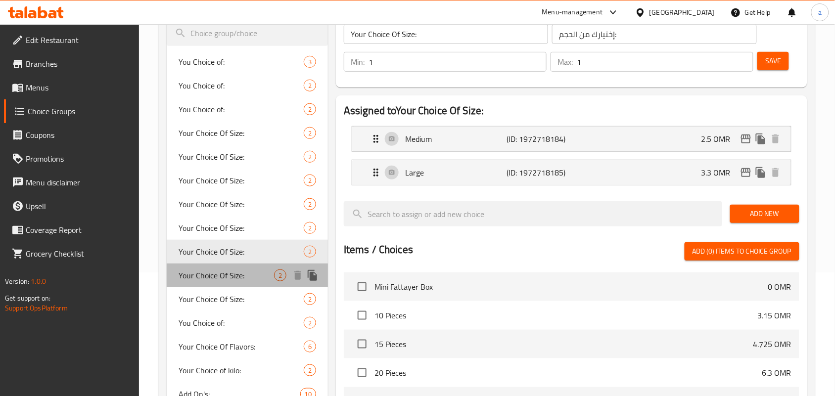
click at [214, 283] on div "Your Choice Of Size: 2" at bounding box center [247, 276] width 161 height 24
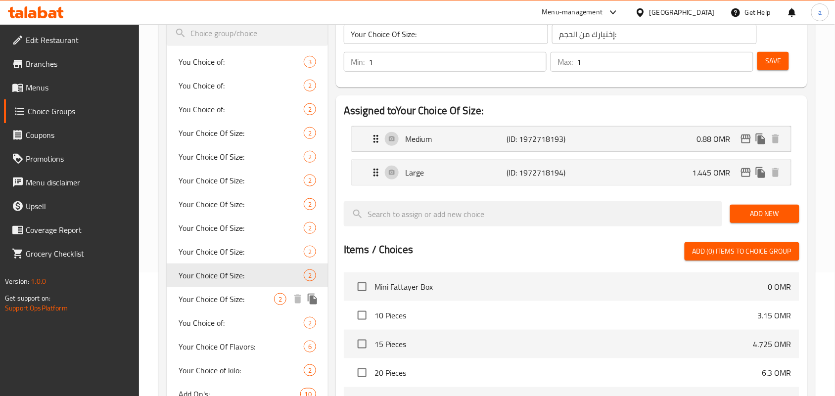
click at [209, 305] on span "Your Choice Of Size:" at bounding box center [227, 299] width 96 height 12
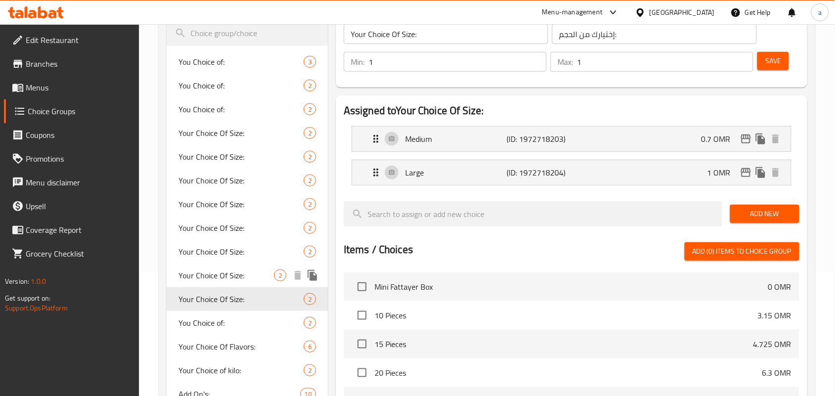
click at [217, 285] on div "Your Choice Of Size: 2" at bounding box center [247, 276] width 161 height 24
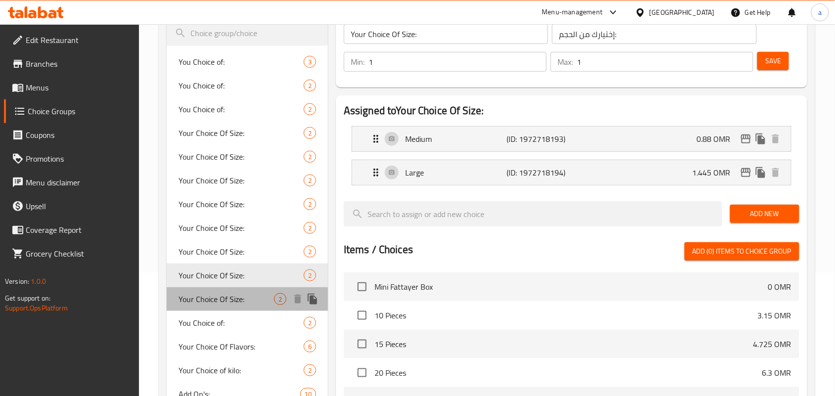
click at [216, 303] on span "Your Choice Of Size:" at bounding box center [227, 299] width 96 height 12
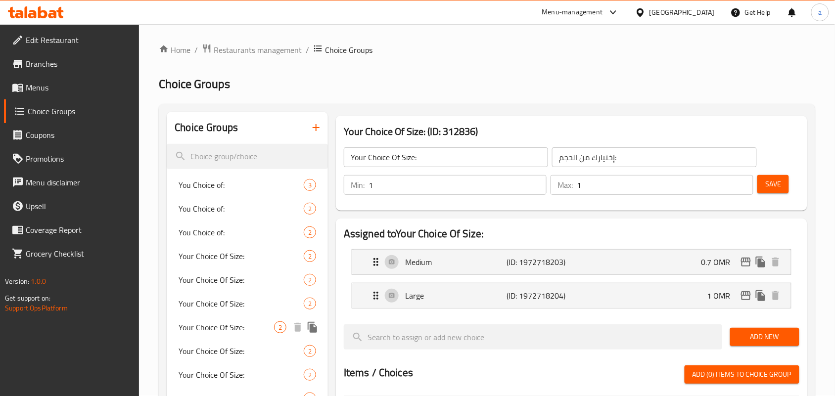
scroll to position [0, 0]
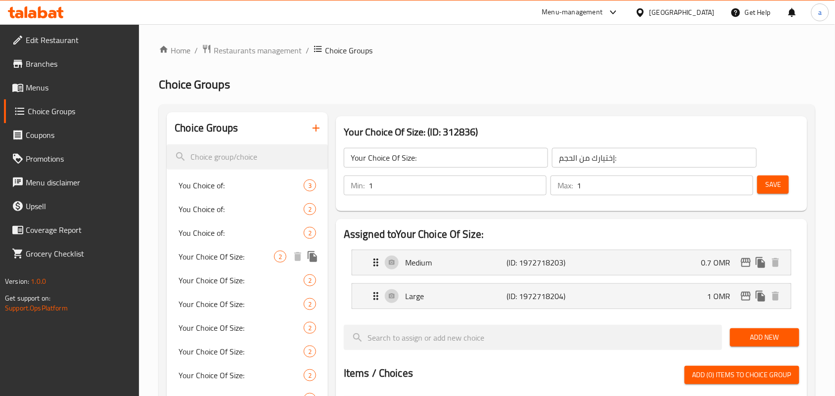
click at [226, 259] on span "Your Choice Of Size:" at bounding box center [227, 257] width 96 height 12
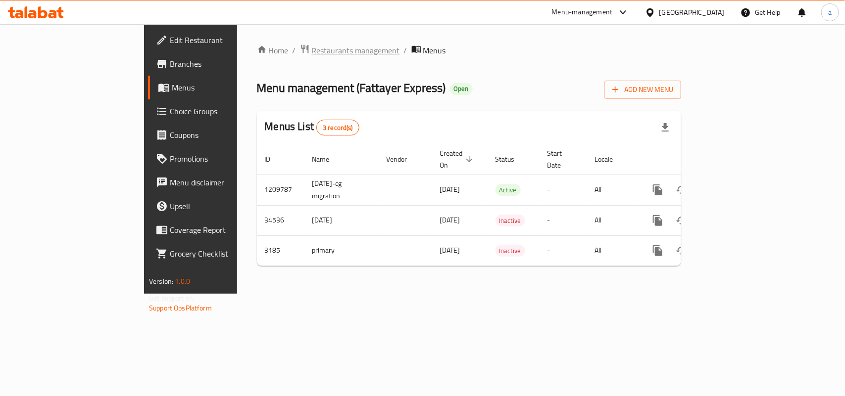
click at [312, 50] on span "Restaurants management" at bounding box center [356, 51] width 88 height 12
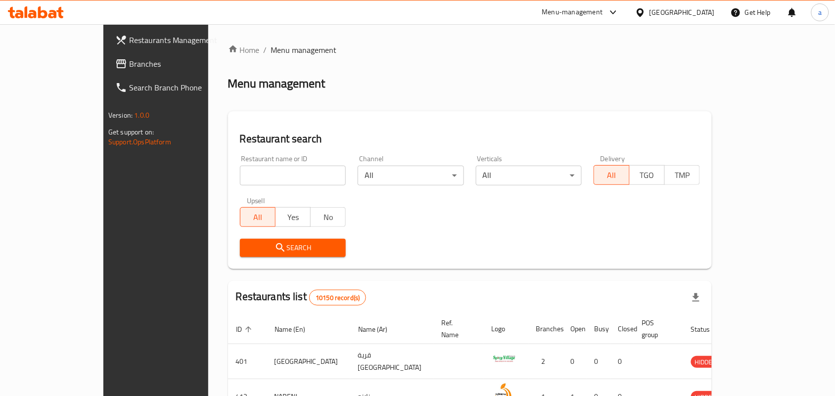
click at [240, 172] on input "search" at bounding box center [293, 176] width 106 height 20
paste input "2109"
type input "2109"
click button "Search" at bounding box center [293, 248] width 106 height 18
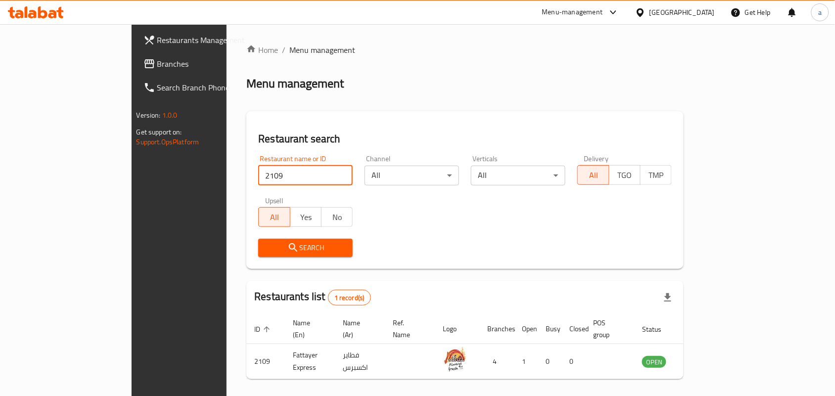
click at [690, 3] on div "Oman" at bounding box center [675, 12] width 96 height 24
click at [646, 8] on icon at bounding box center [640, 12] width 10 height 10
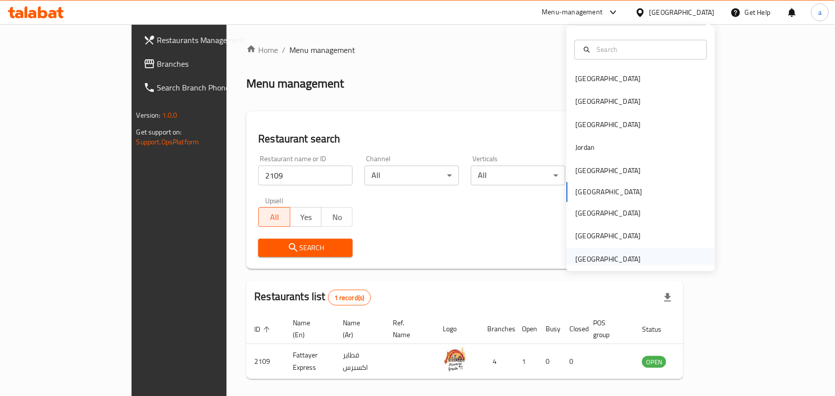
click at [618, 265] on div "[GEOGRAPHIC_DATA]" at bounding box center [608, 259] width 65 height 11
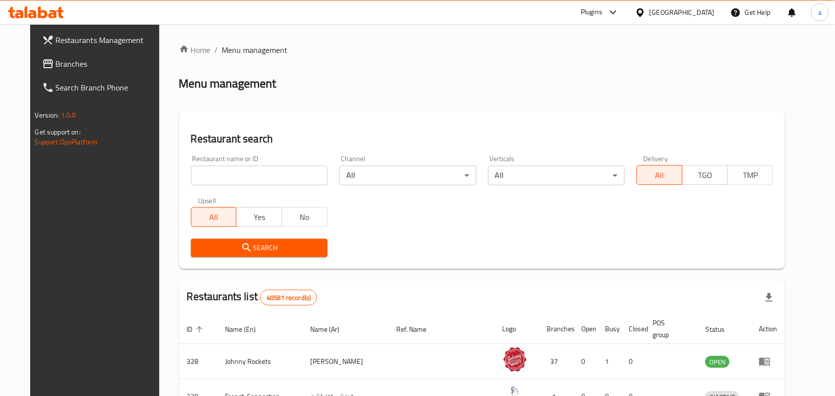
click at [72, 63] on span "Branches" at bounding box center [109, 64] width 106 height 12
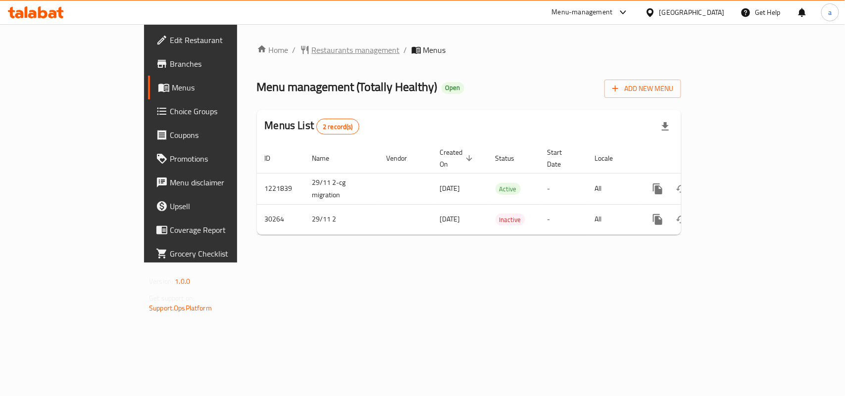
click at [312, 45] on span "Restaurants management" at bounding box center [356, 50] width 88 height 12
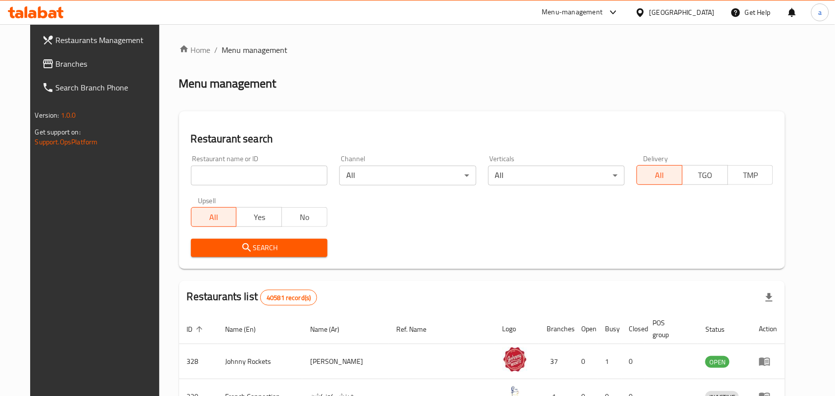
click at [219, 173] on input "search" at bounding box center [259, 176] width 137 height 20
paste input "15519"
type input "15519"
click button "Search" at bounding box center [259, 248] width 137 height 18
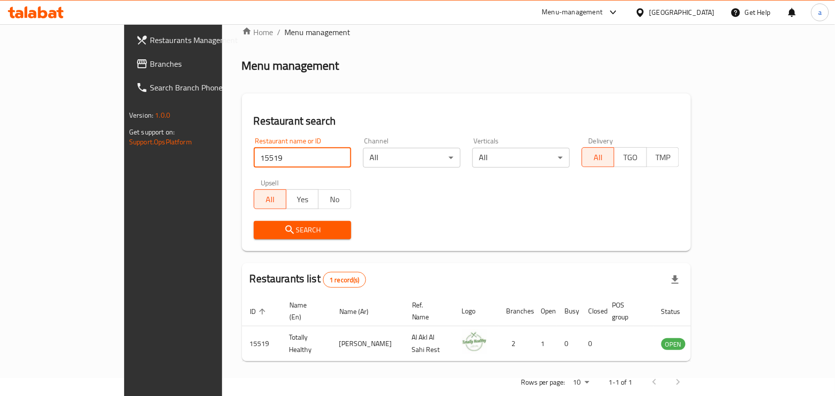
scroll to position [26, 0]
